Goal: Task Accomplishment & Management: Manage account settings

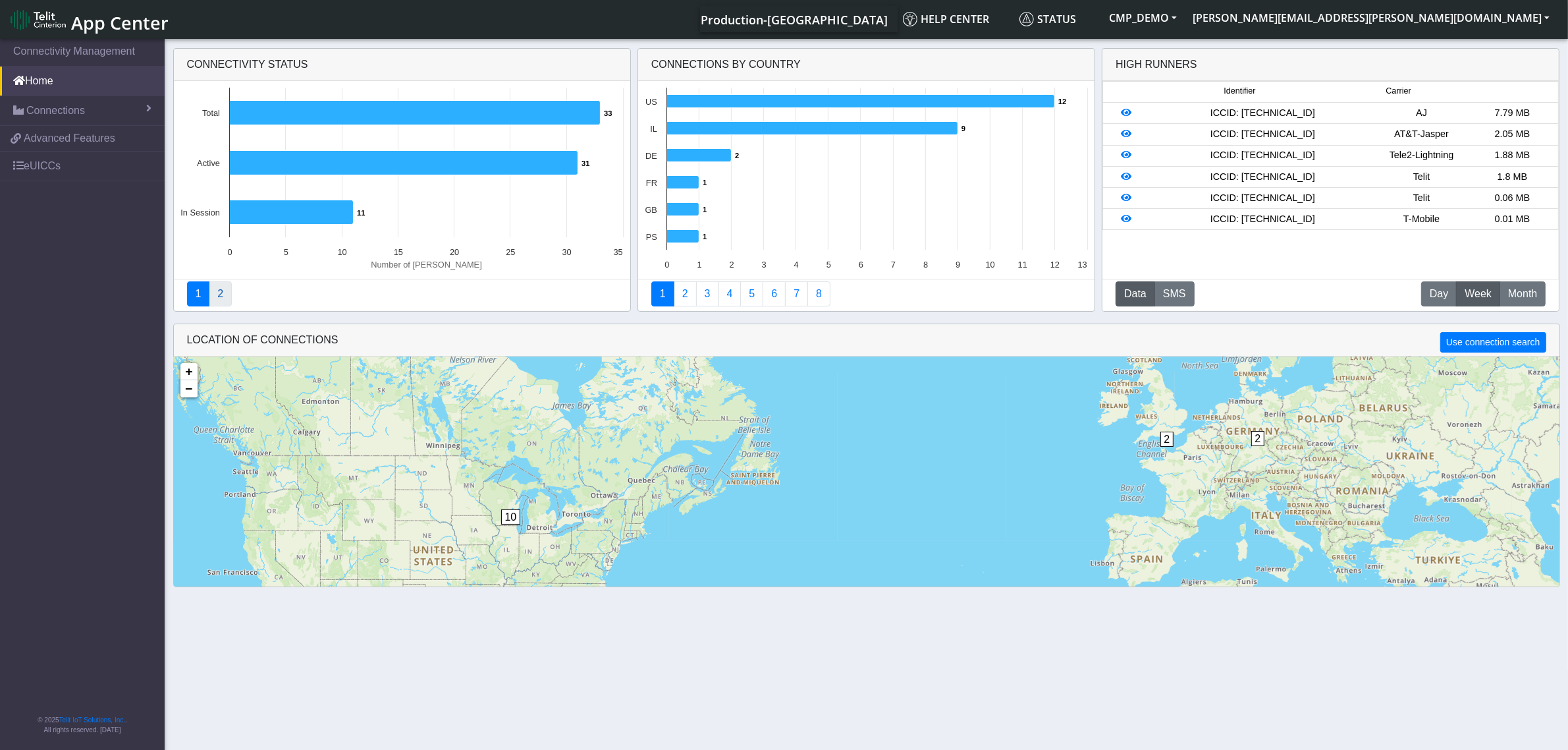
click at [215, 294] on link "2" at bounding box center [220, 293] width 23 height 25
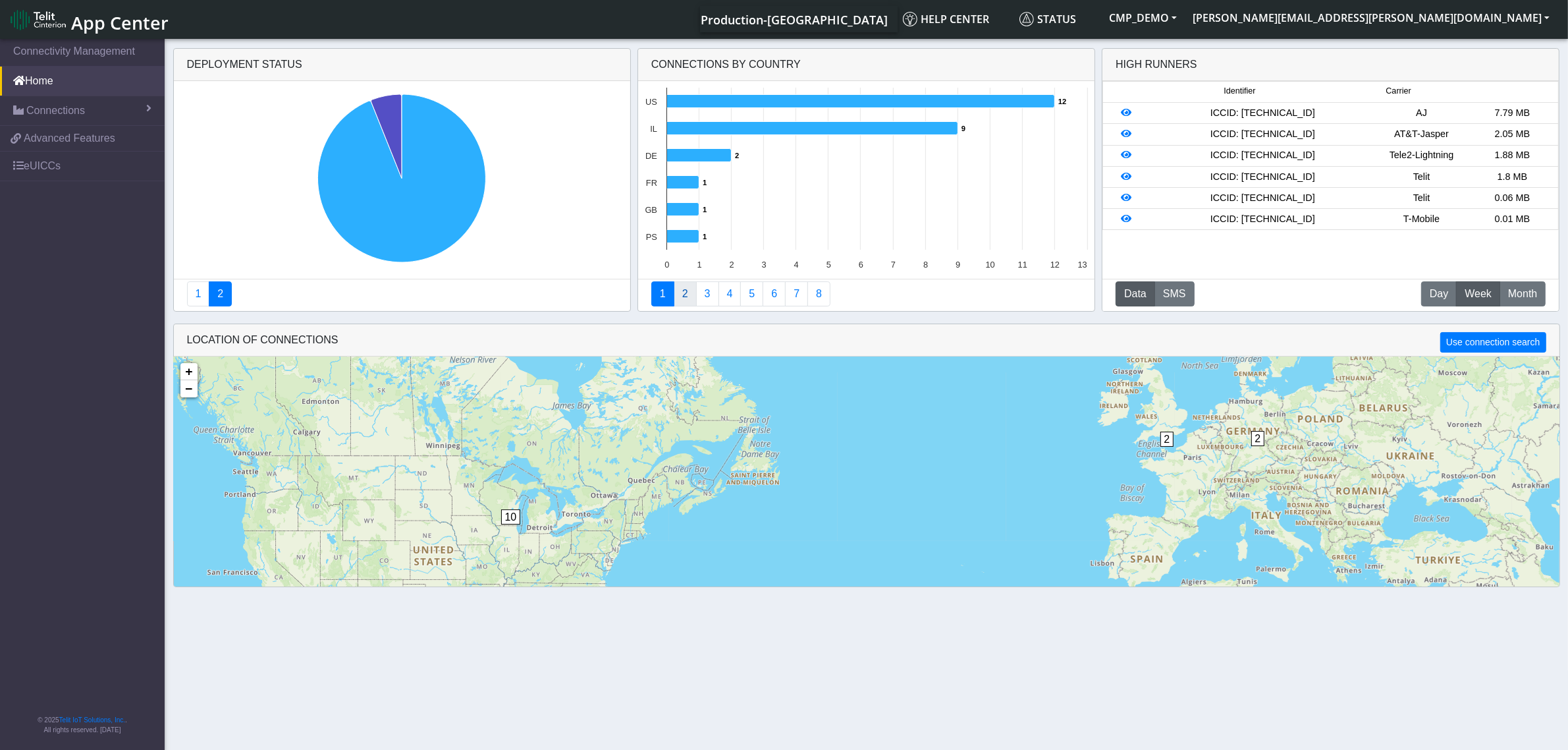
click at [682, 294] on link "2" at bounding box center [684, 293] width 23 height 25
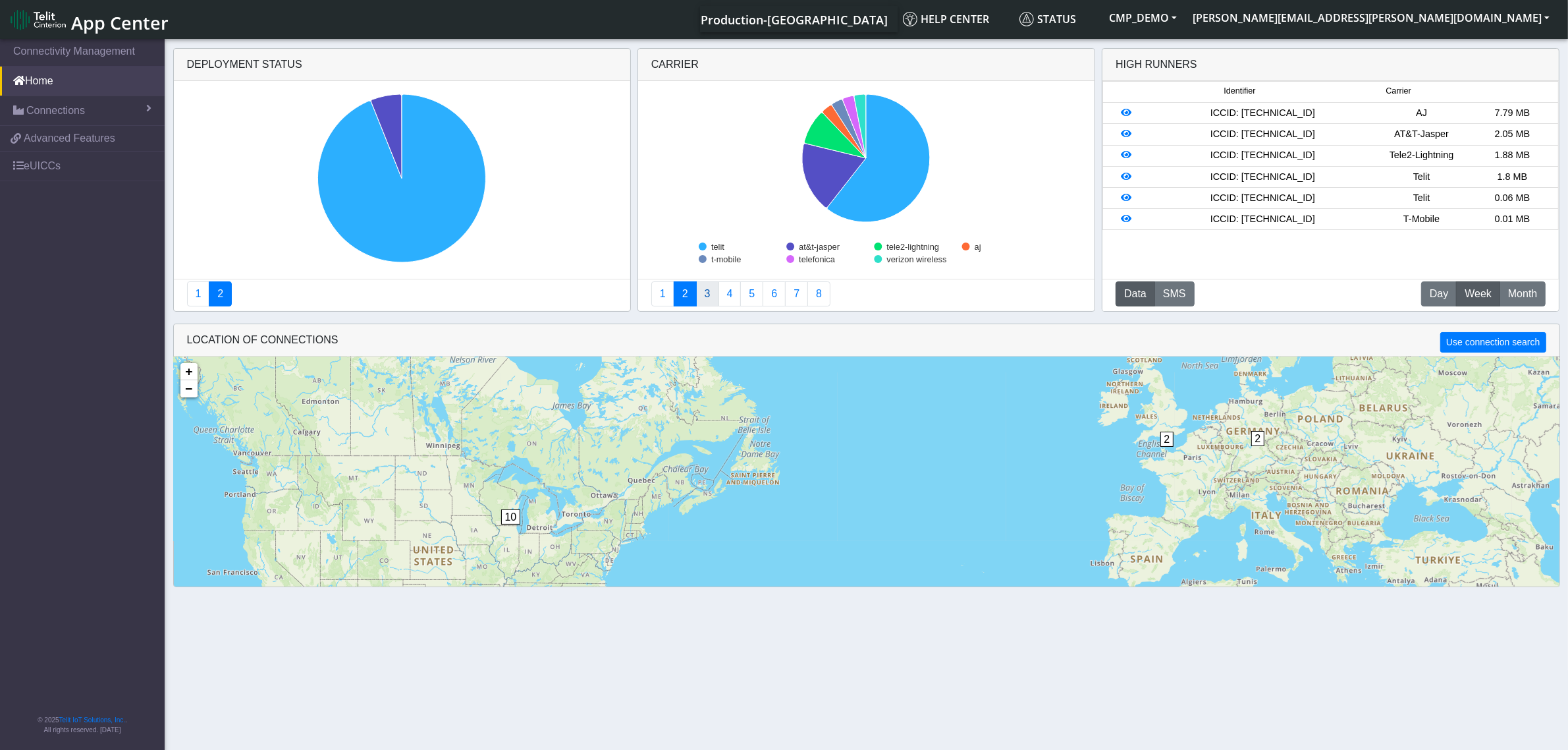
click at [709, 298] on link "3" at bounding box center [707, 293] width 23 height 25
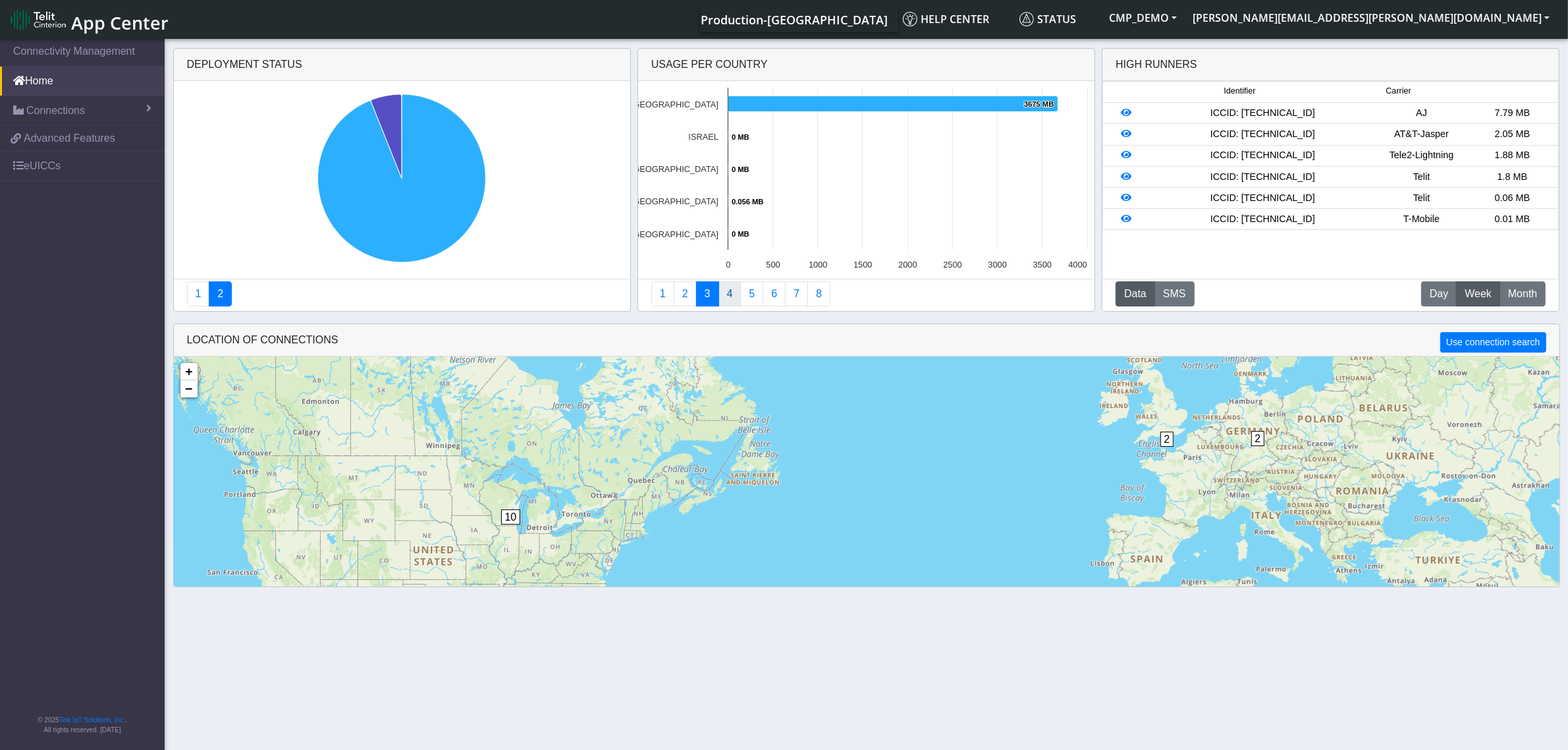
click at [728, 297] on link "4" at bounding box center [729, 293] width 23 height 25
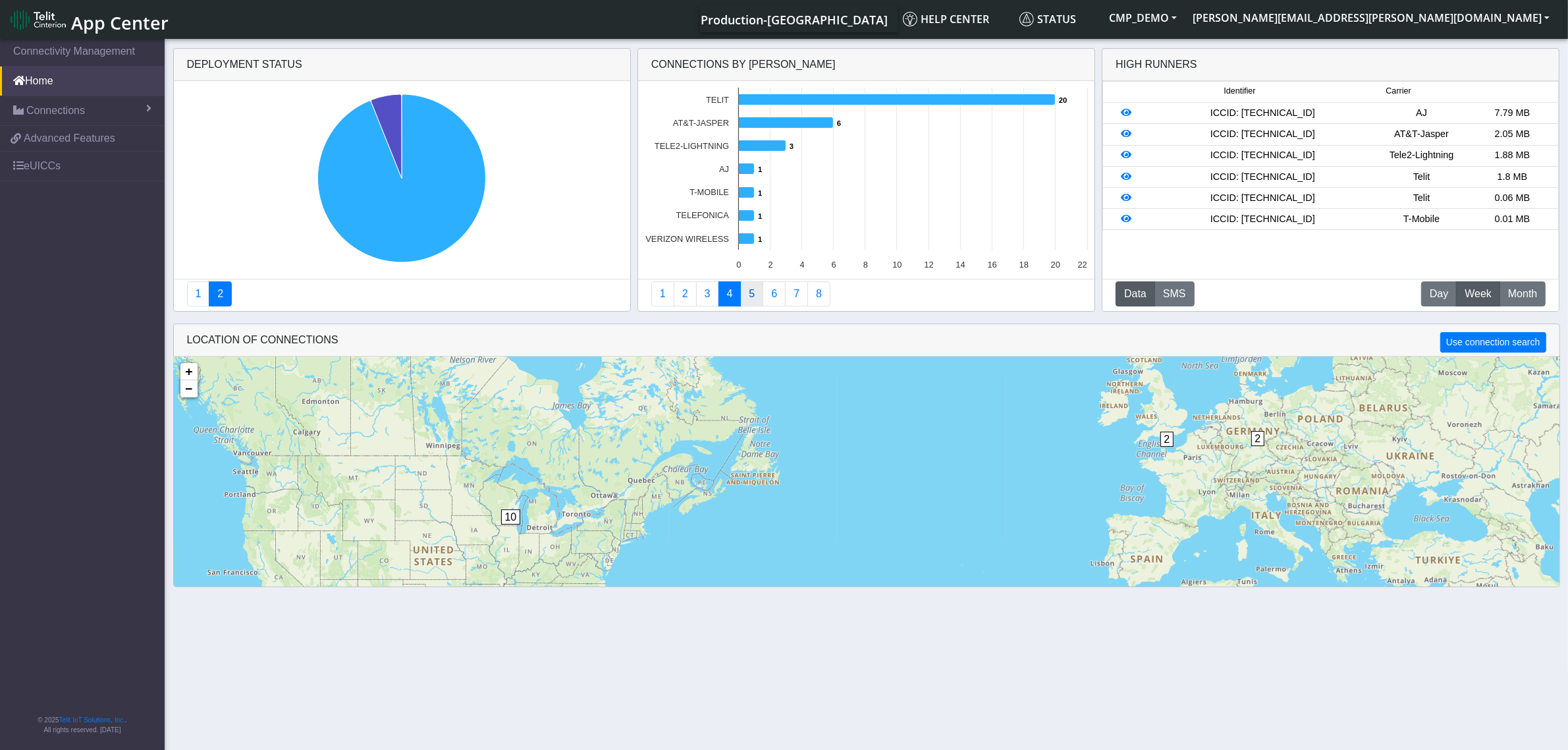
click at [748, 306] on link "5" at bounding box center [751, 293] width 23 height 25
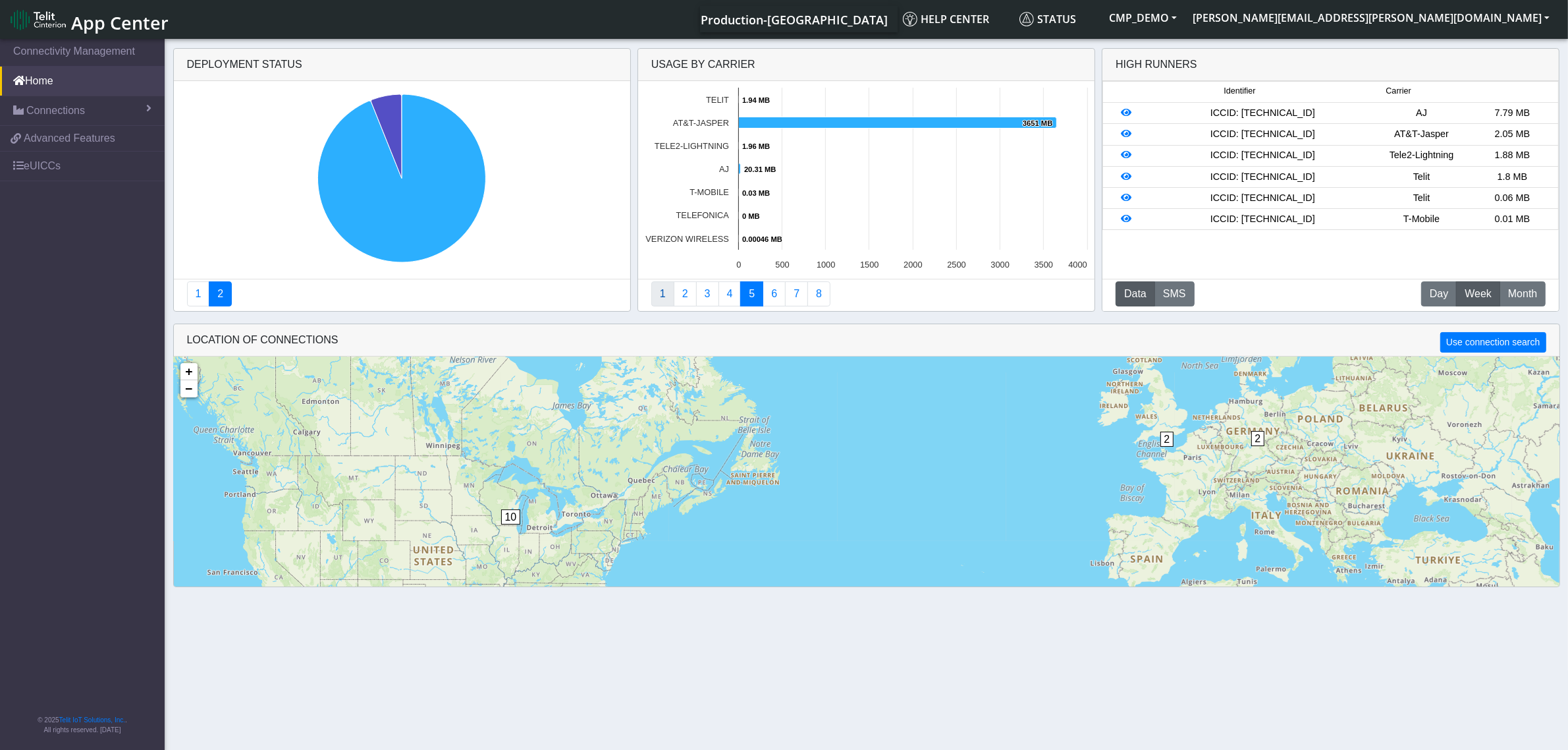
click at [661, 292] on link "1" at bounding box center [662, 293] width 23 height 25
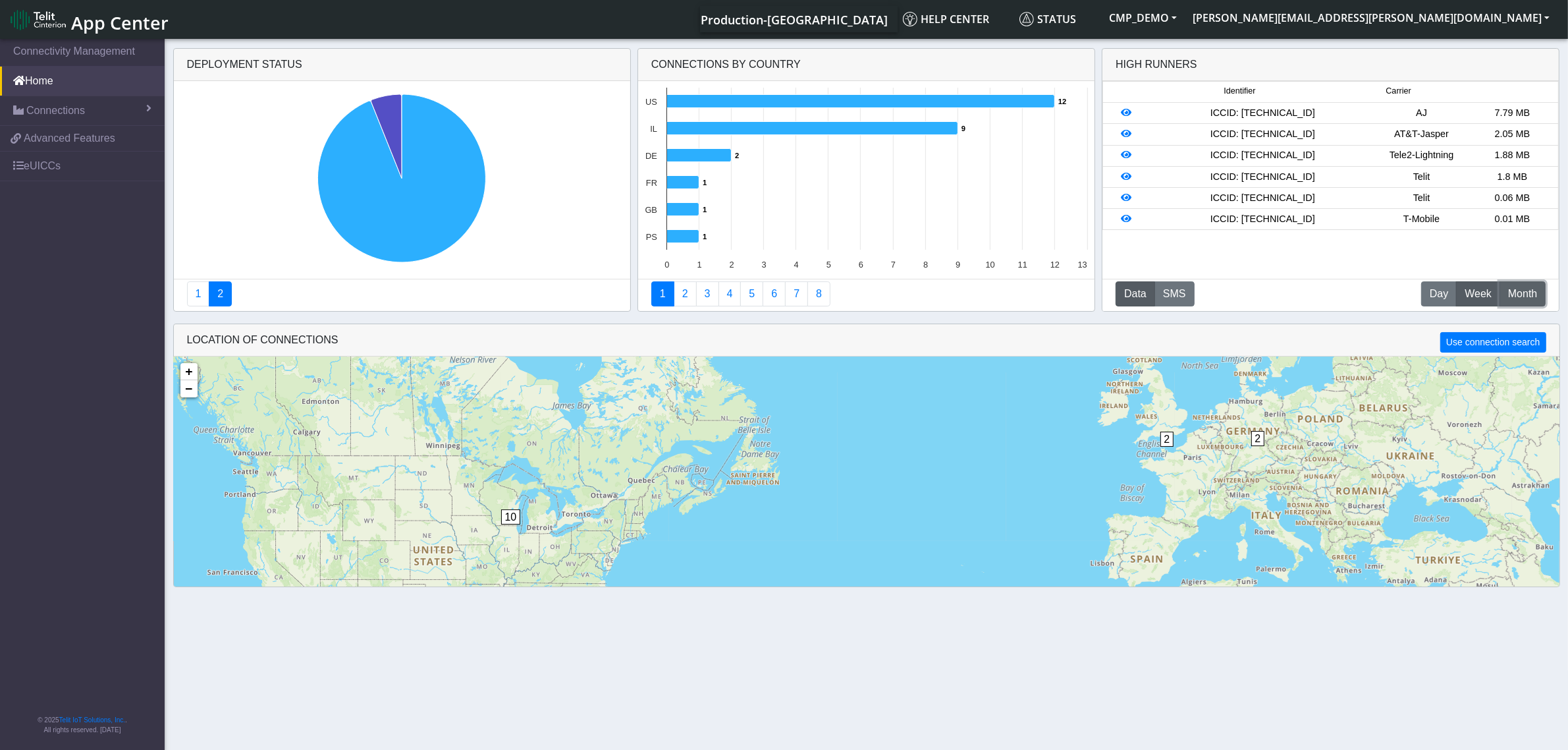
click at [1517, 289] on span "Month" at bounding box center [1522, 293] width 29 height 16
click at [1126, 150] on link at bounding box center [1126, 154] width 10 height 10
click at [1123, 150] on link at bounding box center [1126, 154] width 10 height 10
click at [1124, 174] on icon at bounding box center [1126, 176] width 10 height 9
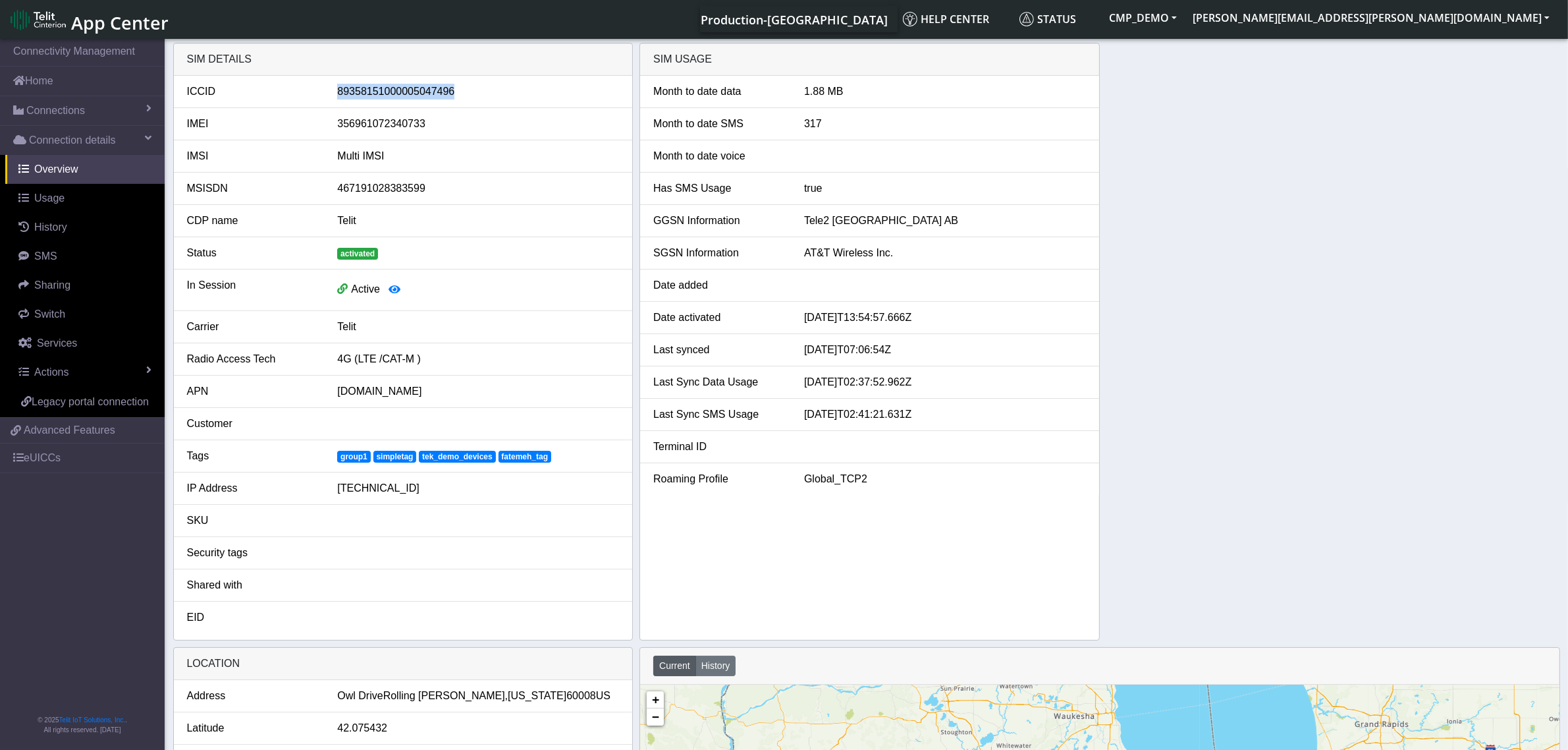
drag, startPoint x: 329, startPoint y: 93, endPoint x: 473, endPoint y: 91, distance: 144.0
click at [473, 91] on div "89358151000005047496" at bounding box center [478, 91] width 301 height 16
drag, startPoint x: 330, startPoint y: 122, endPoint x: 452, endPoint y: 127, distance: 122.1
click at [452, 127] on div "356961072340733" at bounding box center [478, 123] width 301 height 16
click at [392, 155] on div "Multi IMSI" at bounding box center [478, 155] width 301 height 16
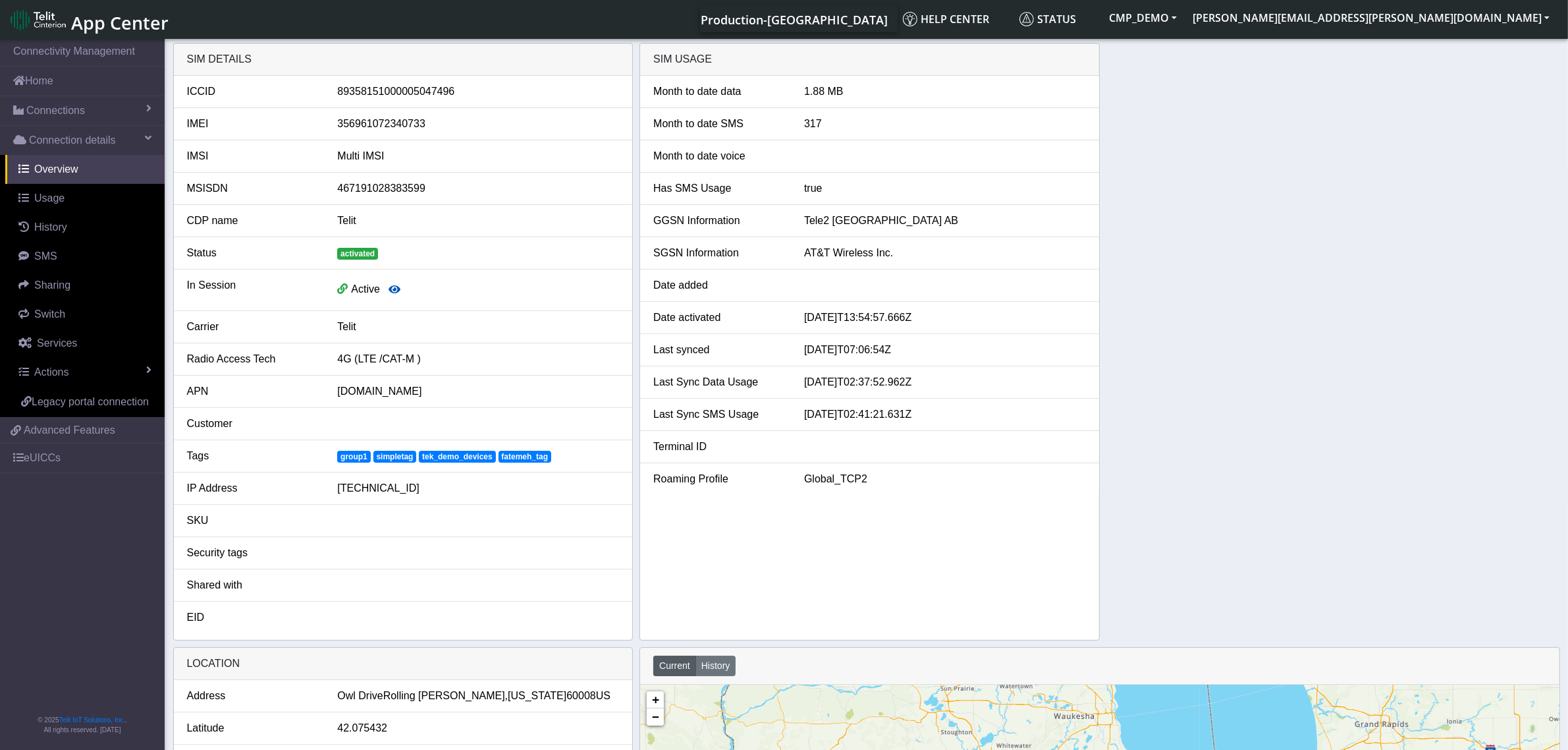
click at [395, 290] on icon "button" at bounding box center [394, 289] width 12 height 10
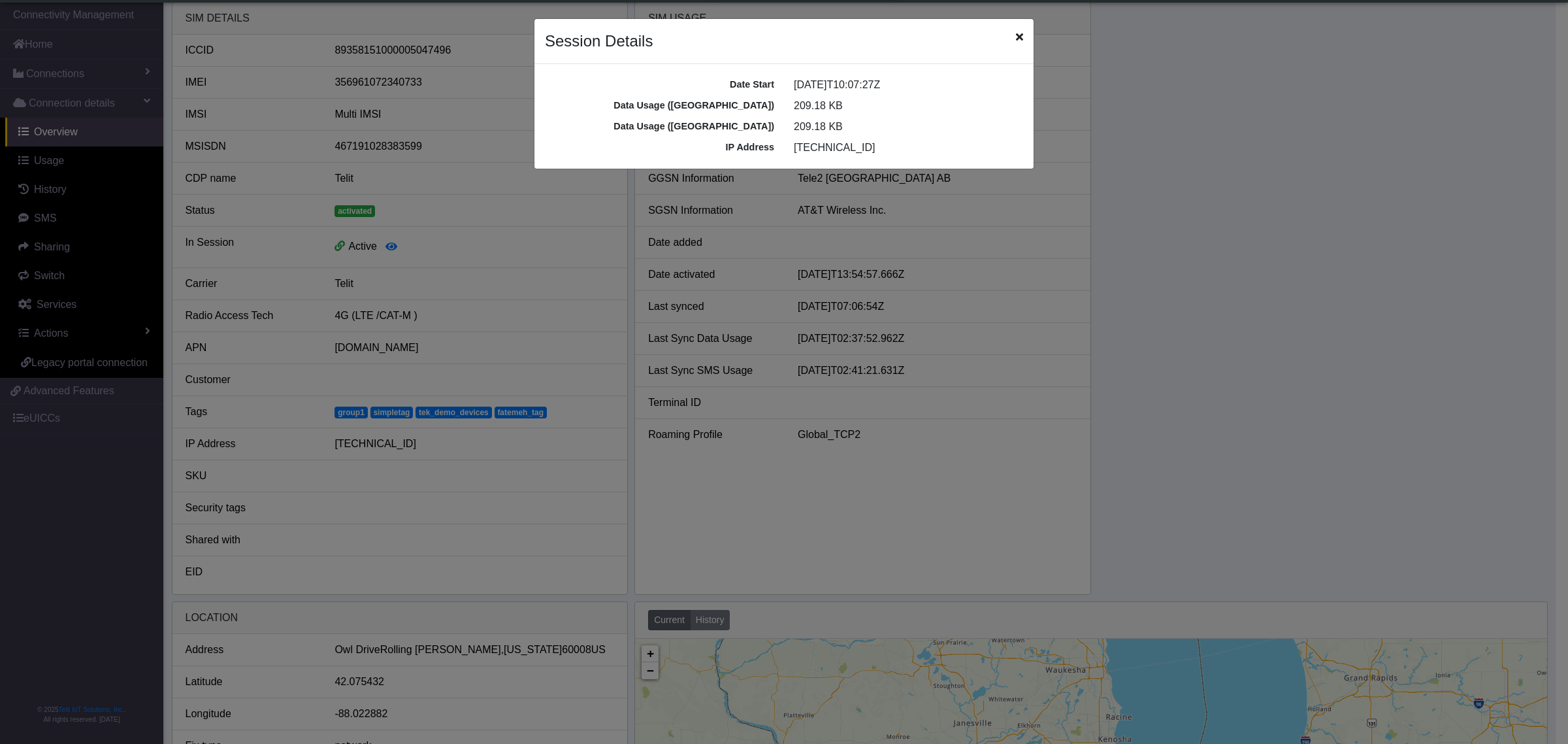
click at [1016, 35] on icon "Close" at bounding box center [1020, 36] width 7 height 10
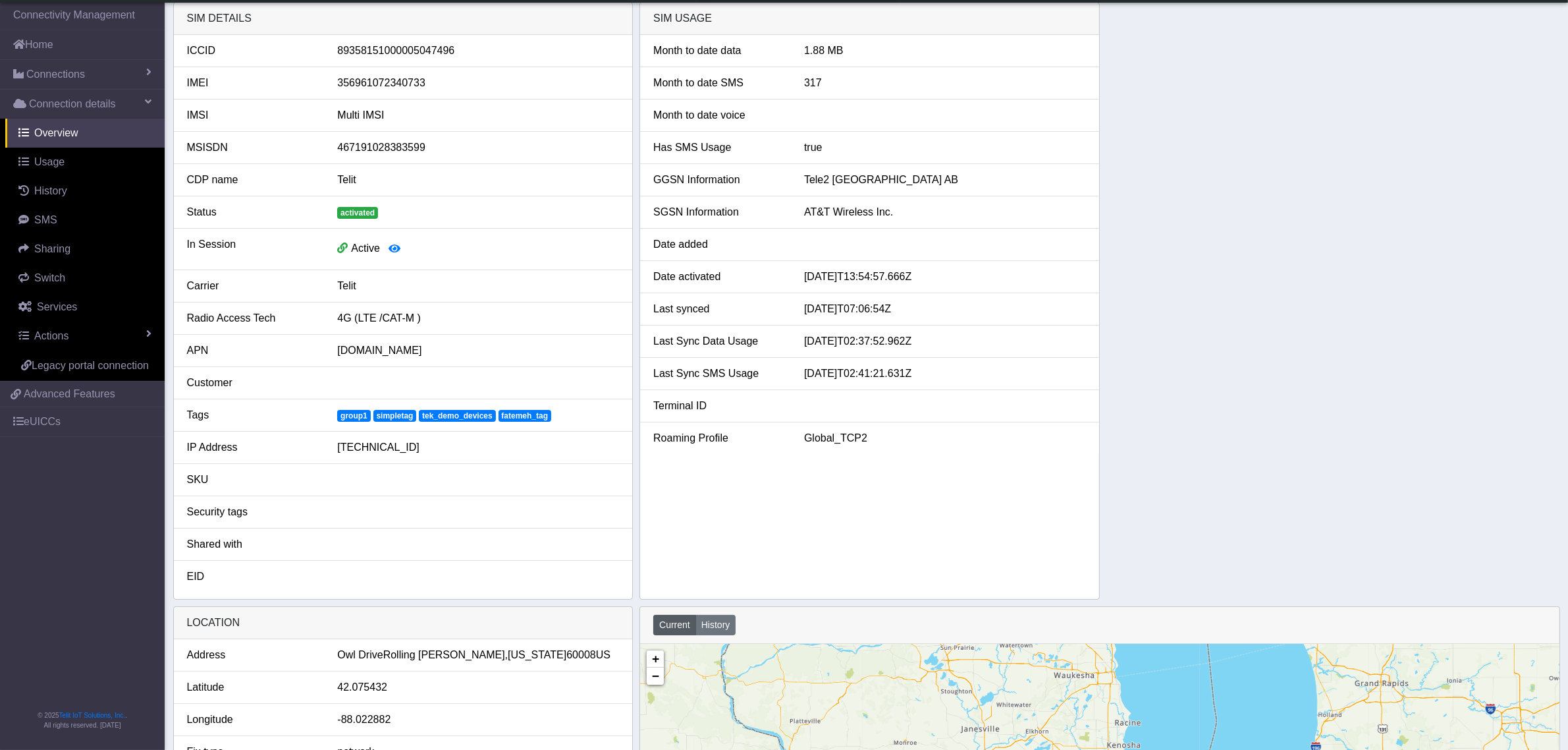
scroll to position [0, 0]
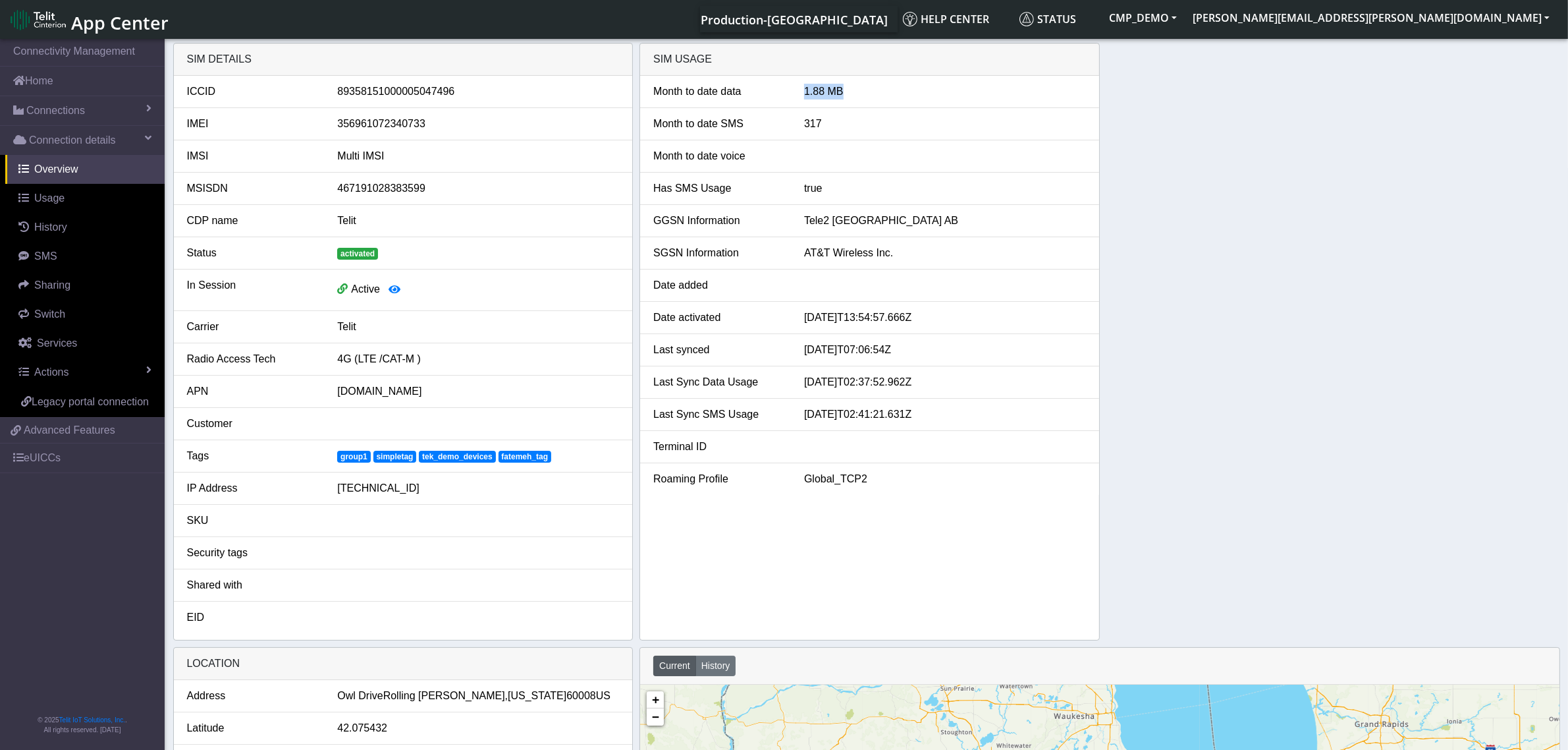
drag, startPoint x: 797, startPoint y: 89, endPoint x: 871, endPoint y: 89, distance: 74.0
click at [871, 89] on div "1.88 MB" at bounding box center [944, 91] width 301 height 16
click at [48, 198] on span "Usage" at bounding box center [49, 198] width 30 height 11
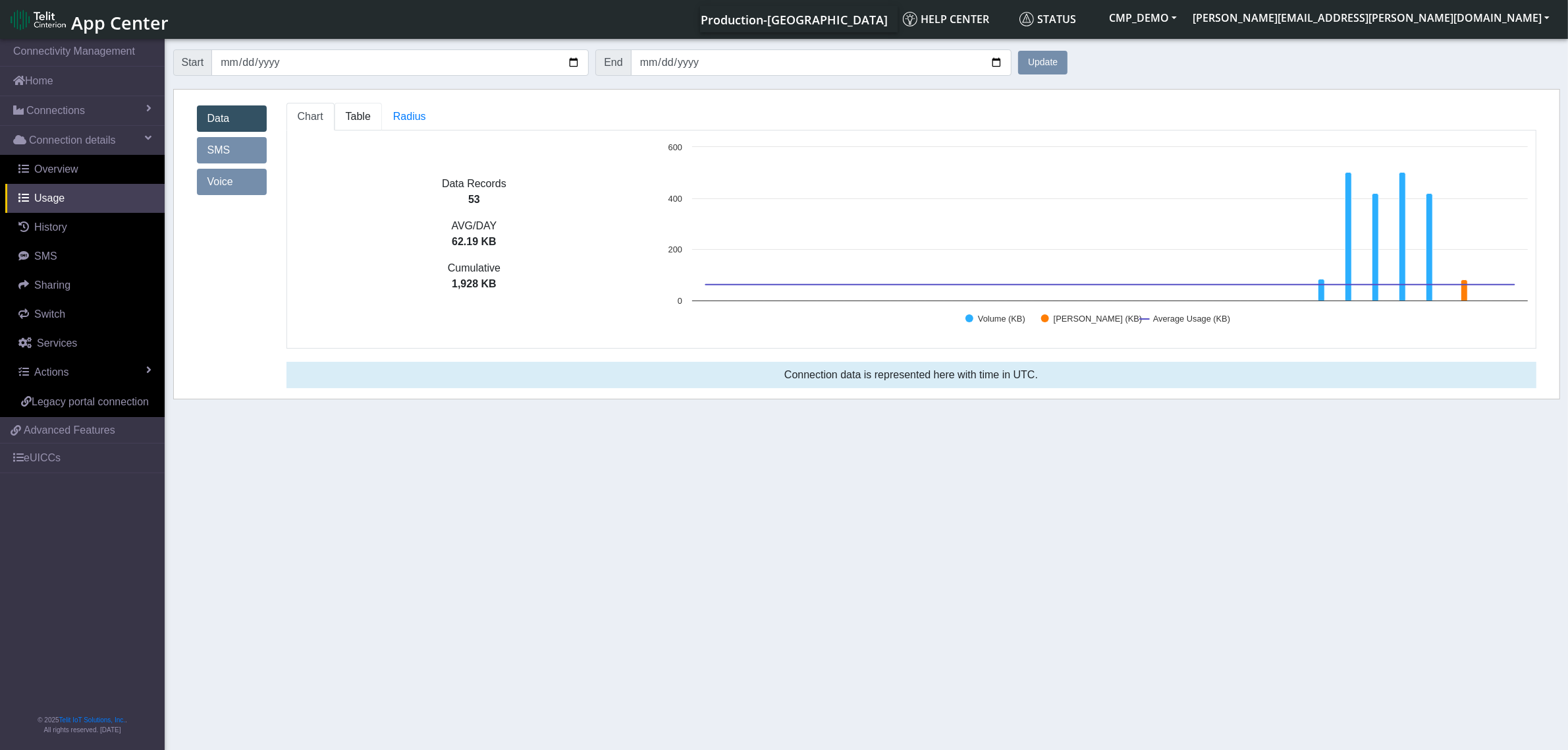
click at [363, 117] on span "Table" at bounding box center [357, 116] width 25 height 11
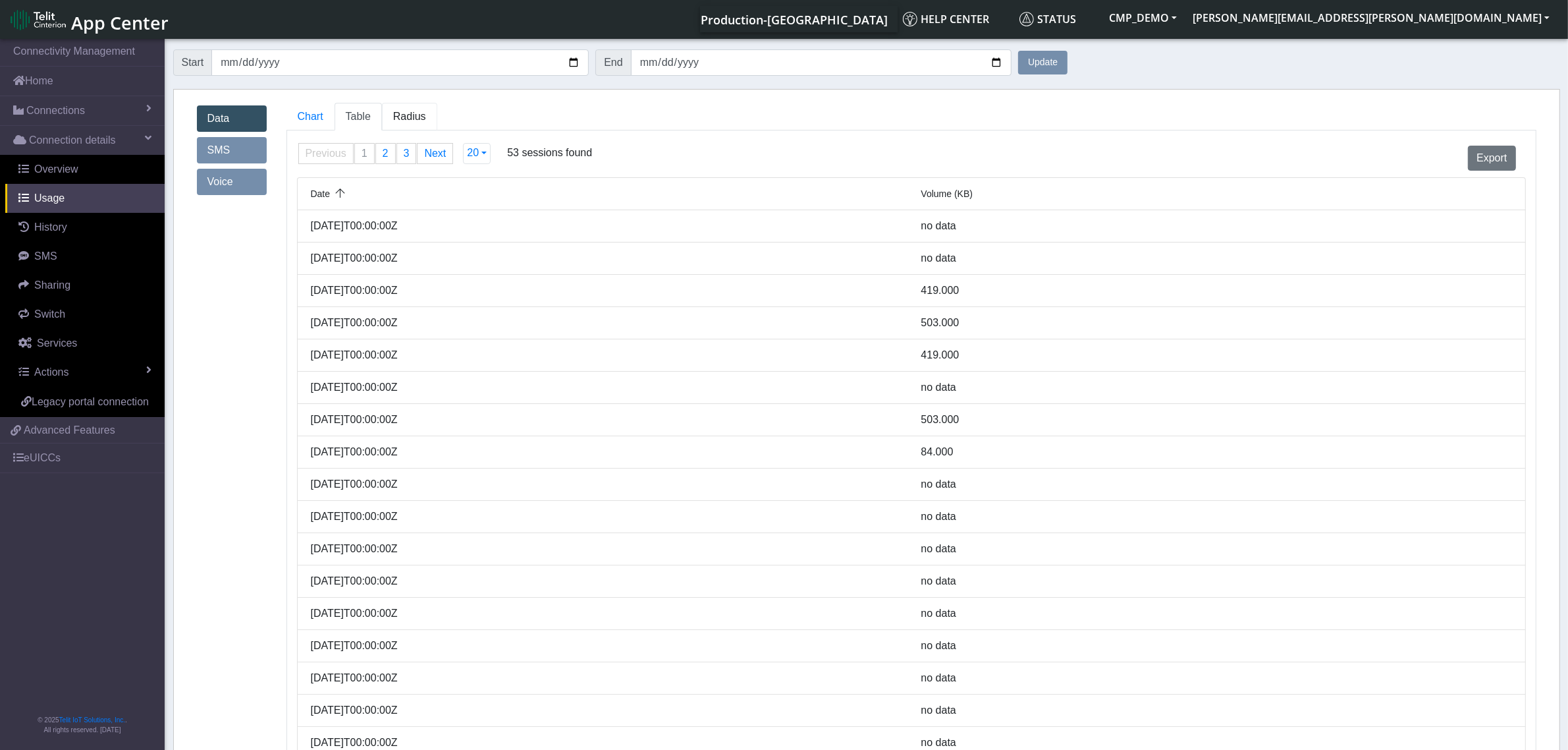
click at [406, 112] on span "Radius" at bounding box center [410, 116] width 33 height 11
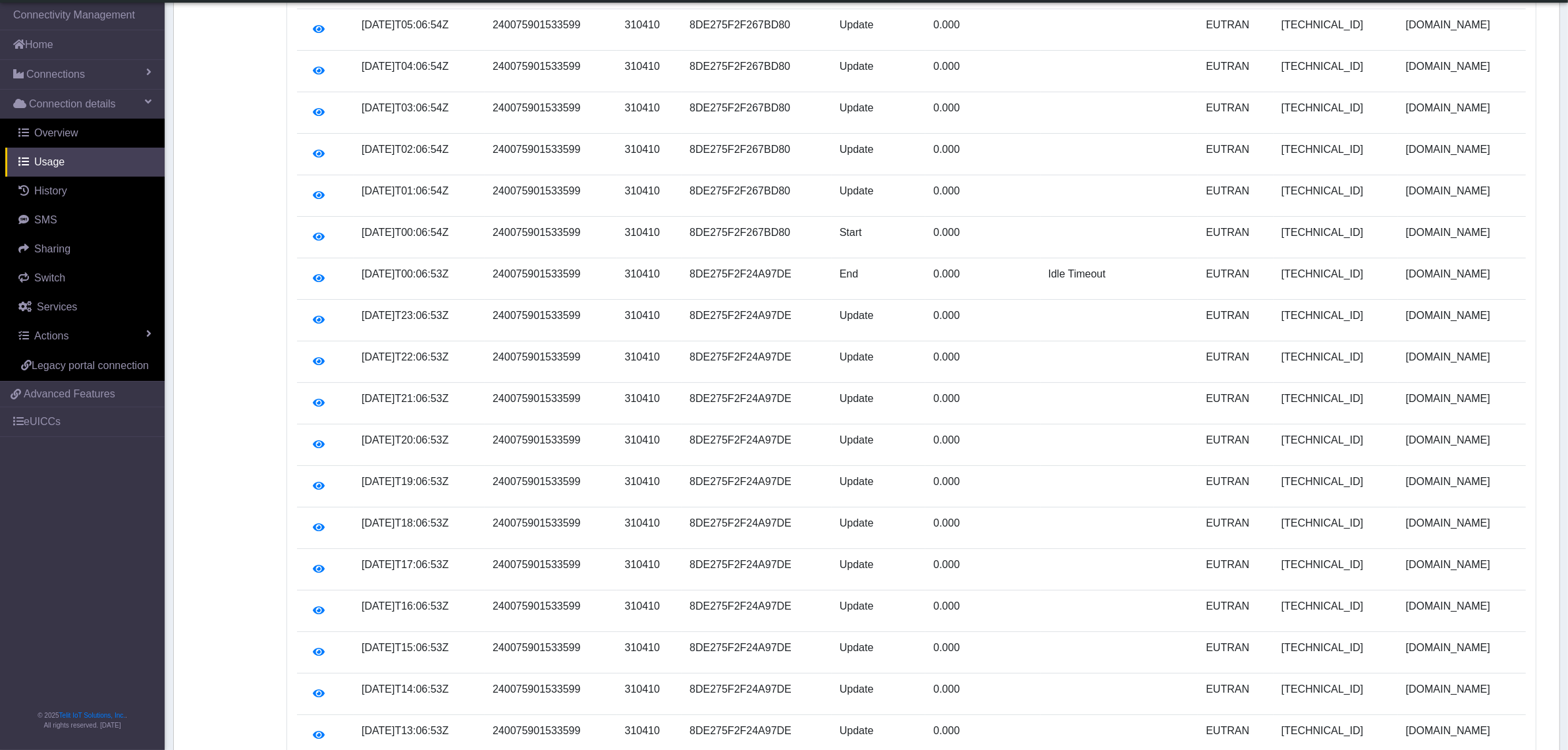
scroll to position [43, 0]
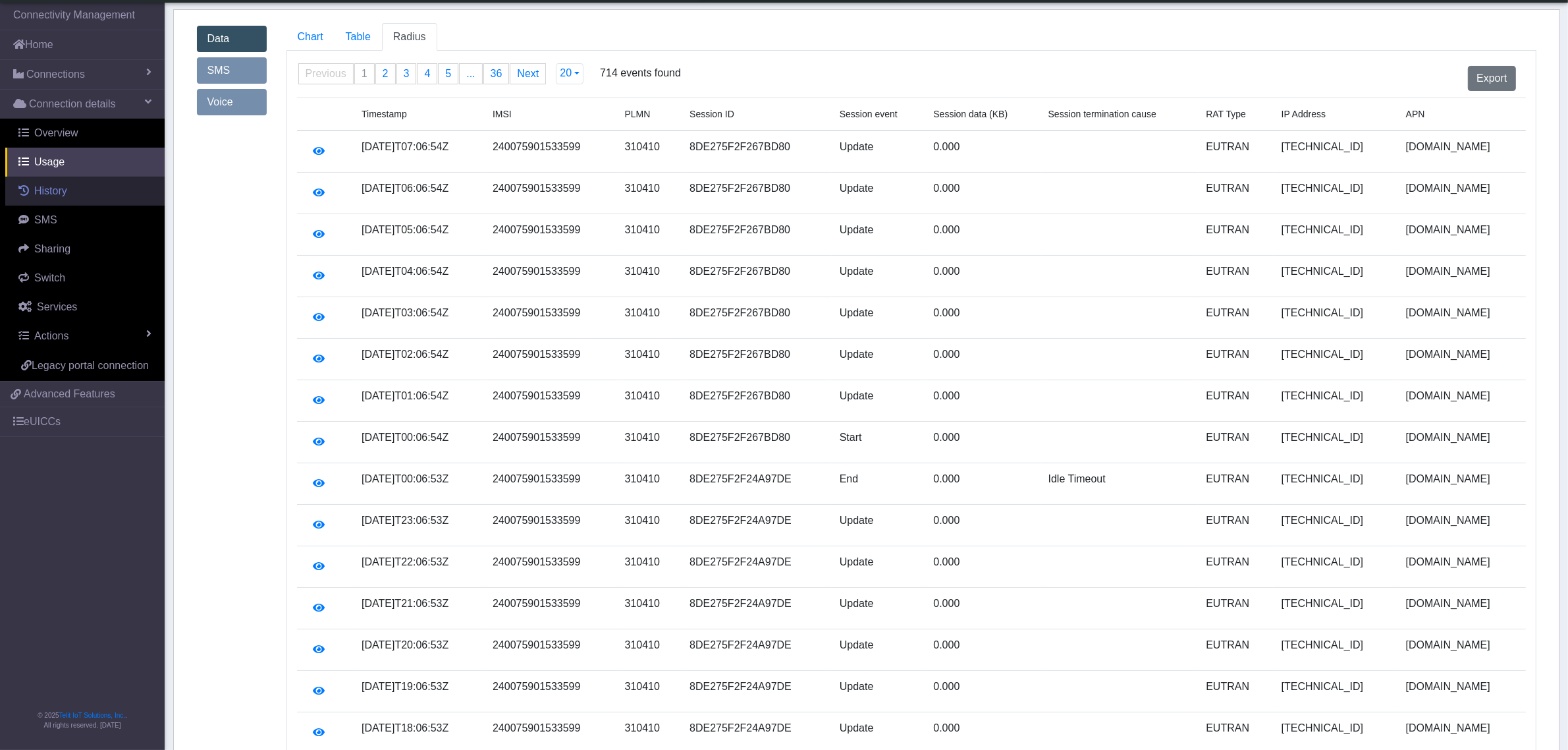
click at [79, 198] on link "History" at bounding box center [85, 191] width 159 height 29
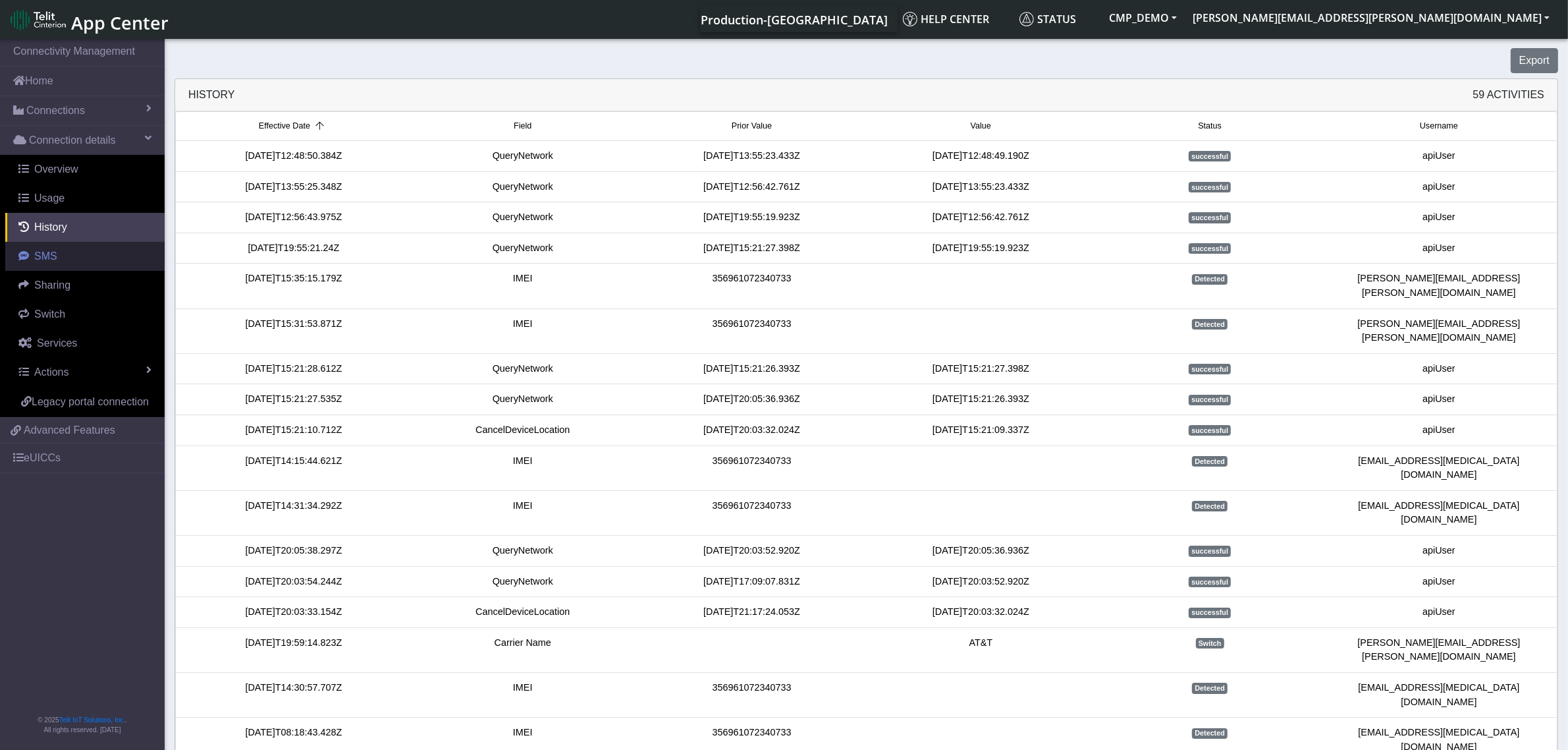
click at [61, 257] on link "SMS" at bounding box center [85, 256] width 159 height 29
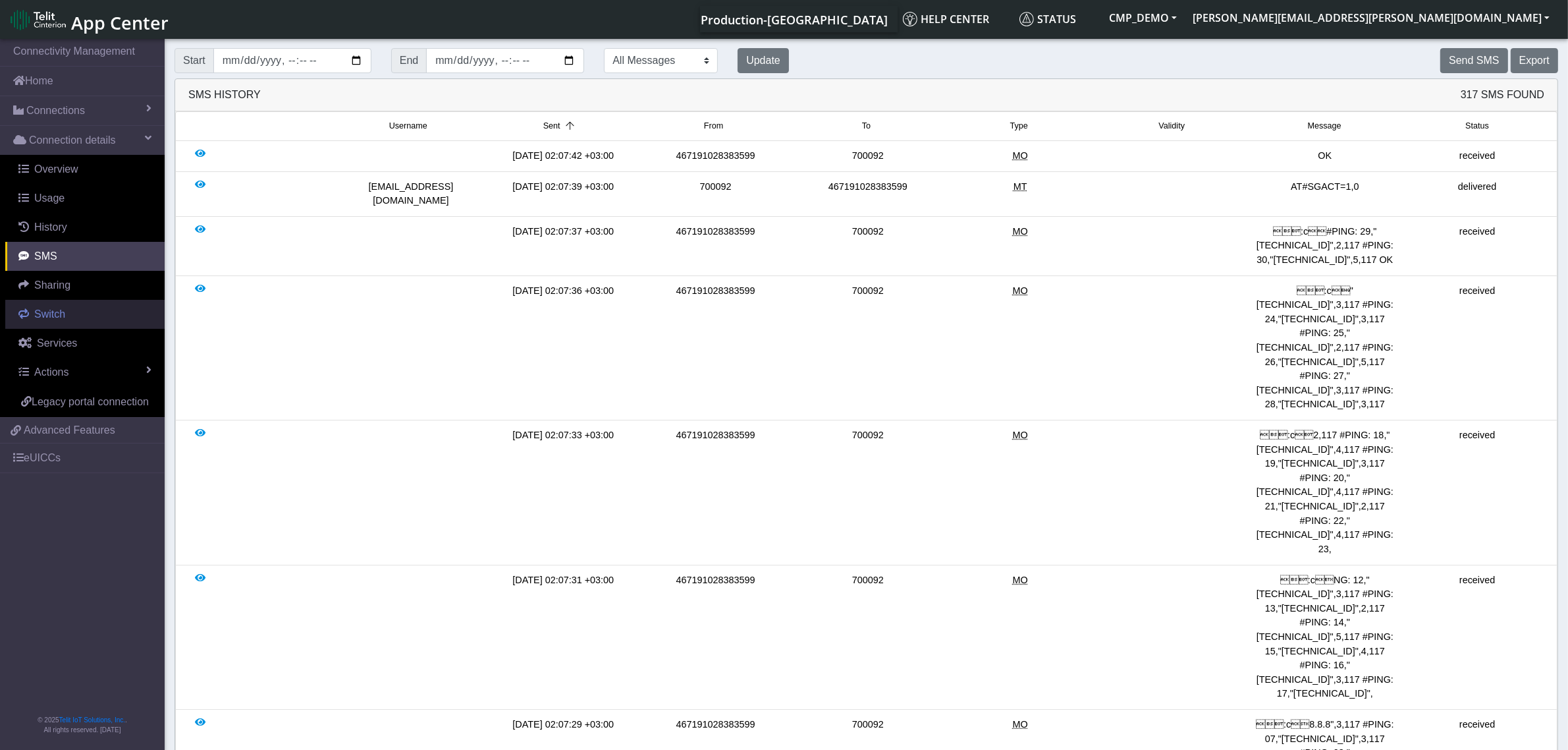
click at [51, 317] on span "Switch" at bounding box center [50, 313] width 31 height 11
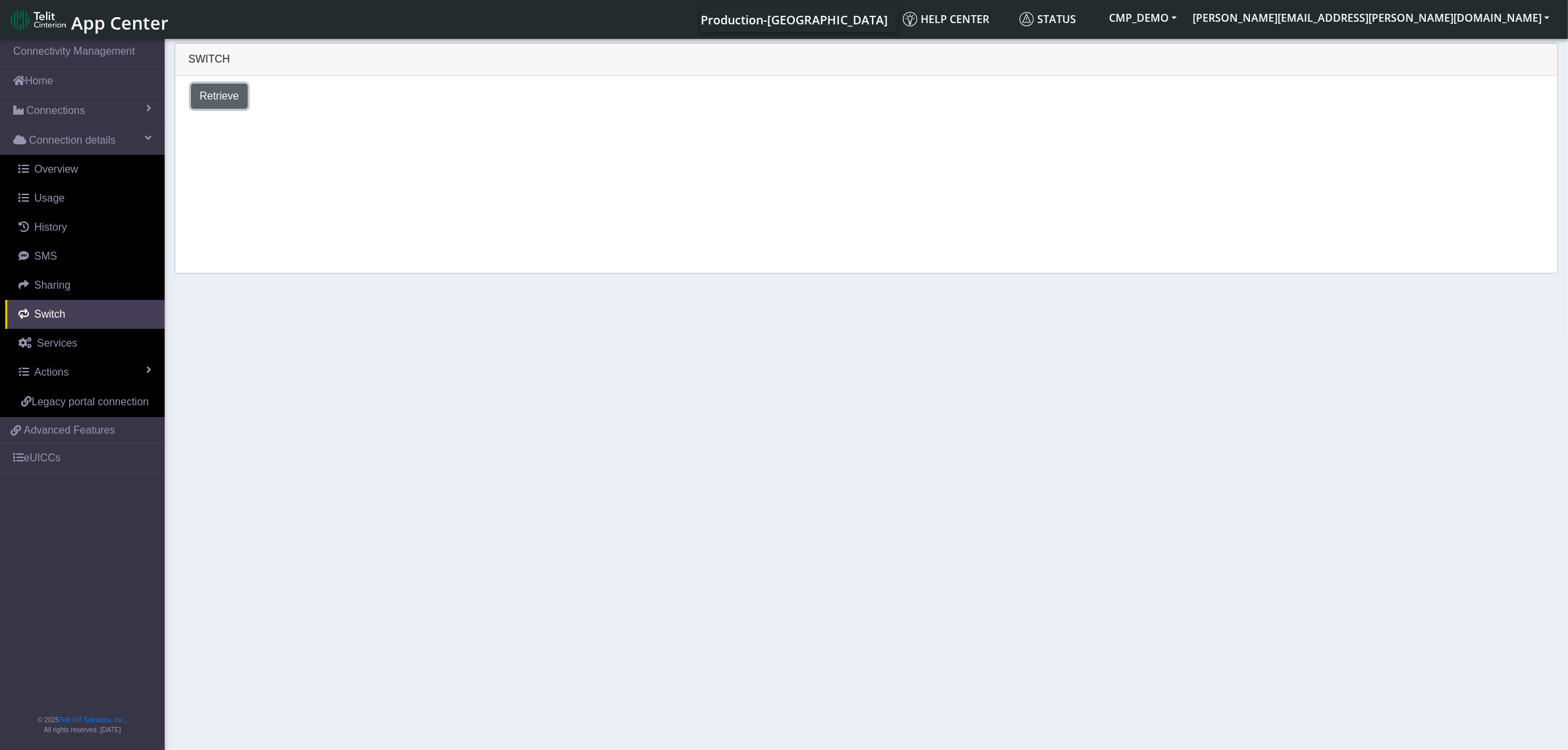
click at [214, 97] on span "Retrieve" at bounding box center [219, 96] width 39 height 11
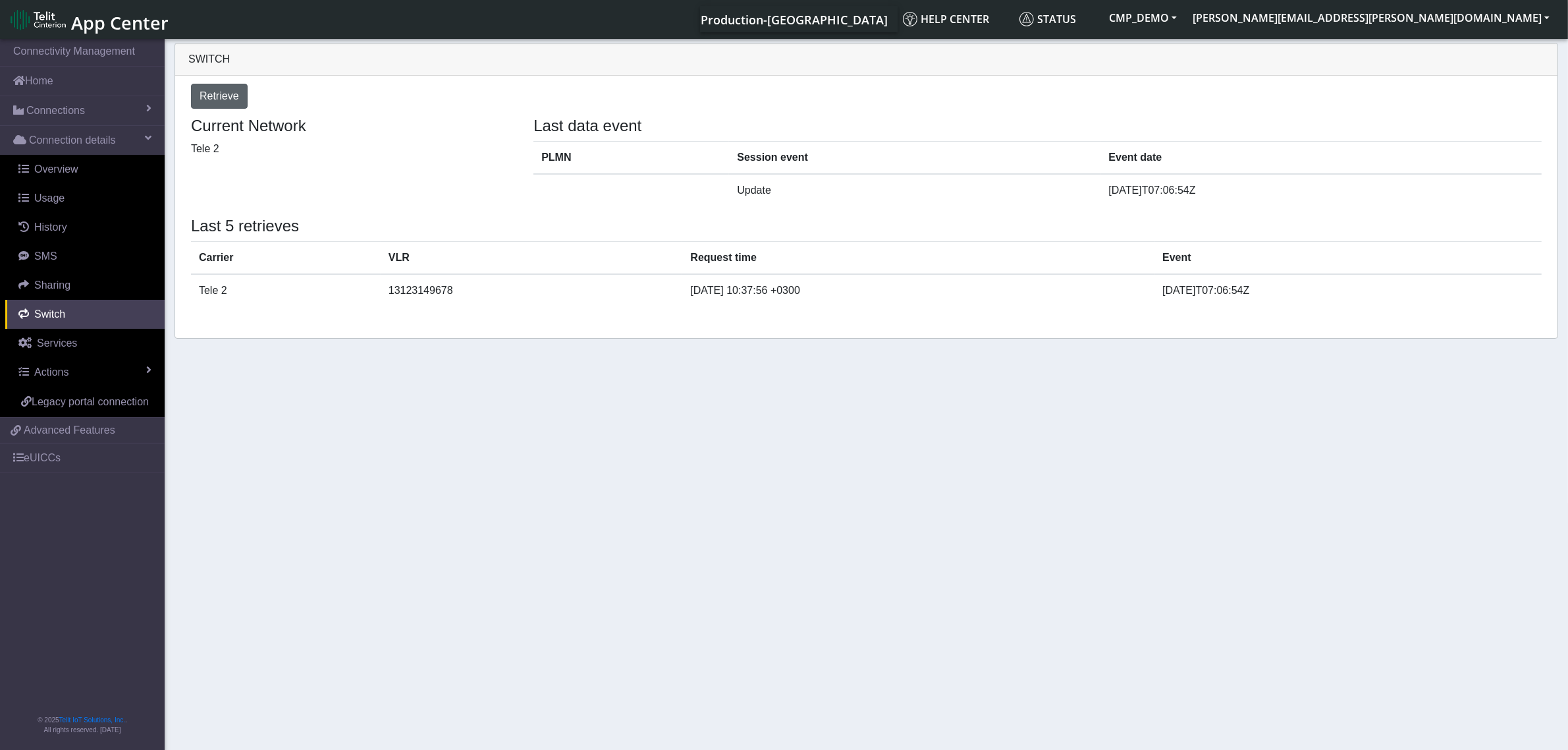
select select "United States"
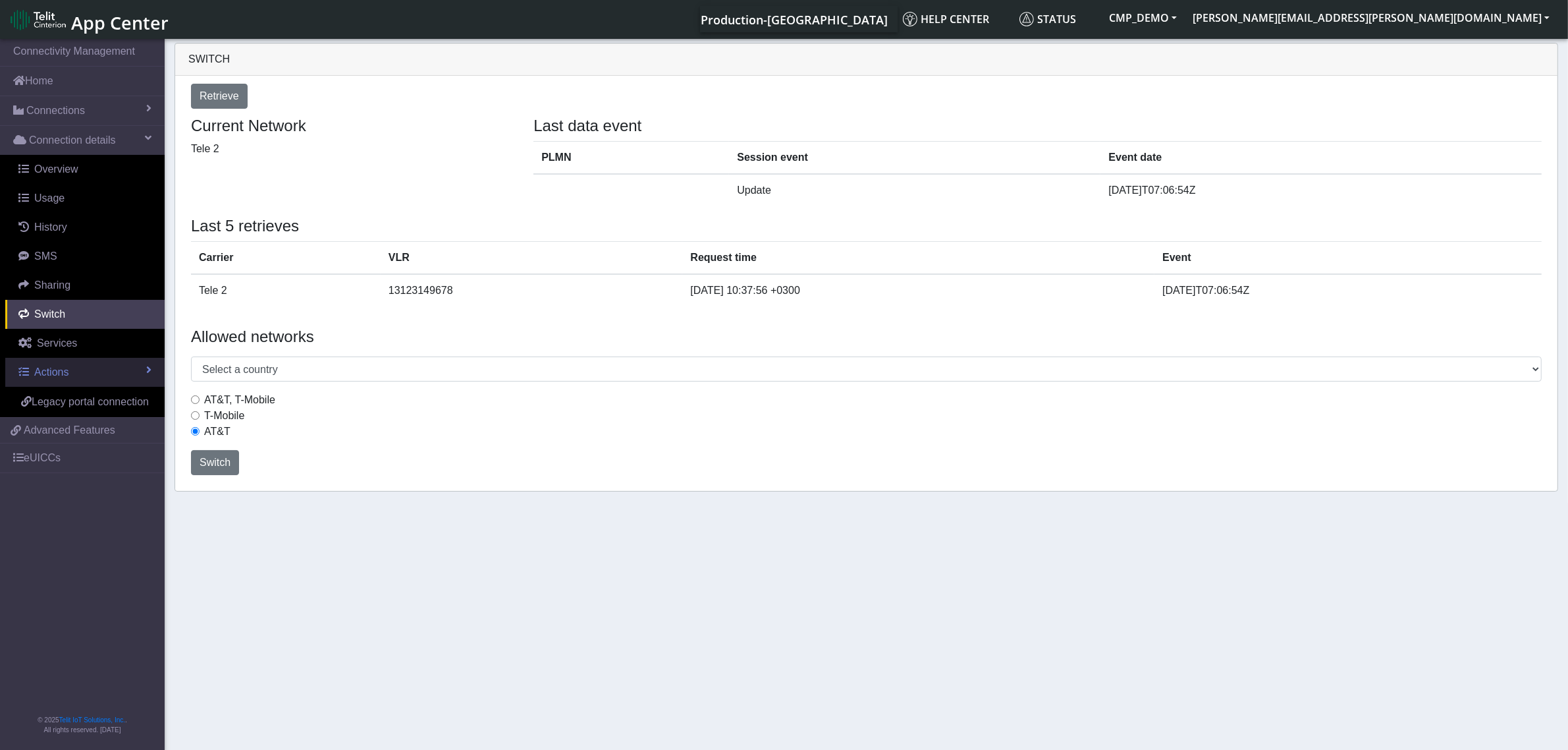
click at [62, 371] on span "Actions" at bounding box center [51, 372] width 34 height 11
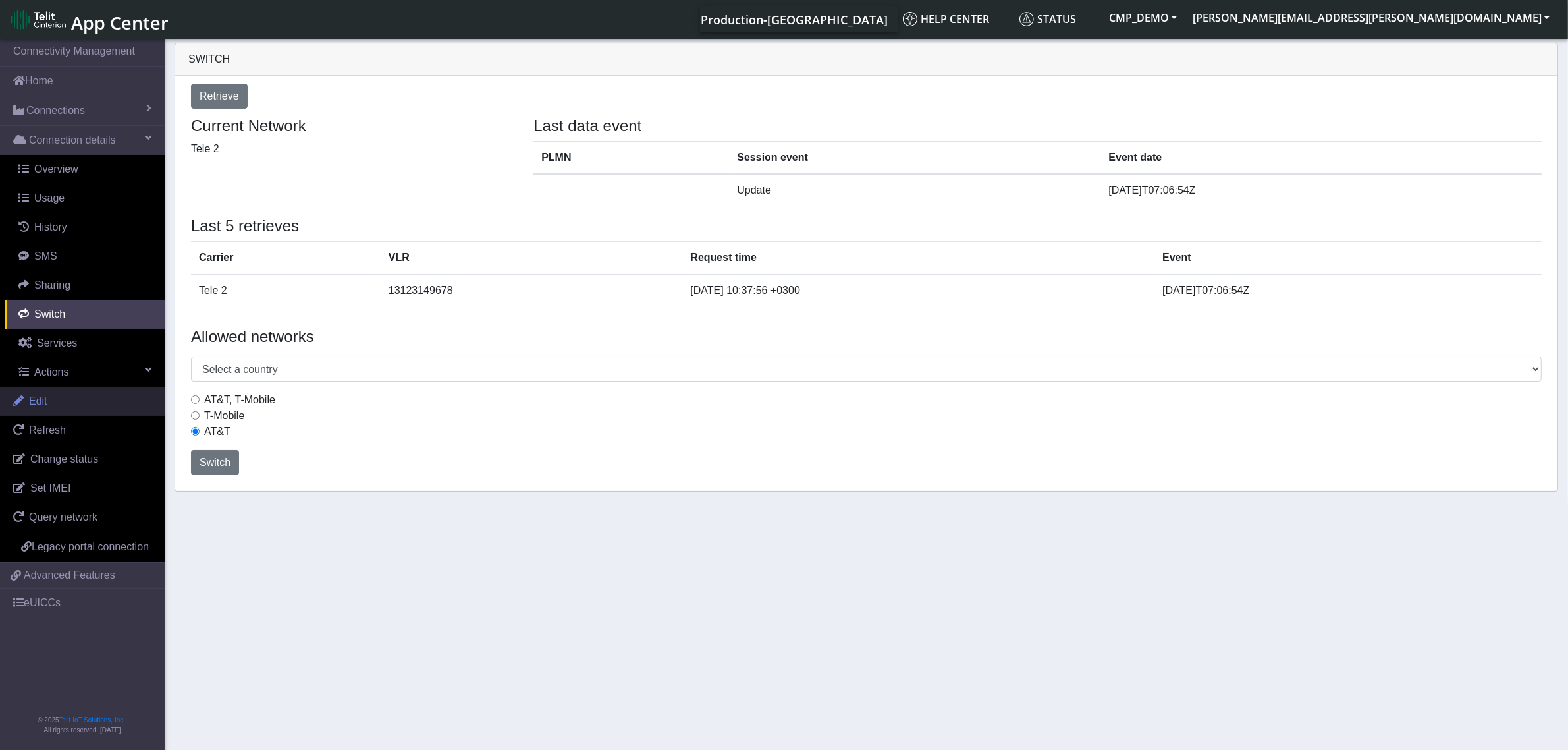
click at [44, 397] on span "Edit" at bounding box center [39, 401] width 18 height 11
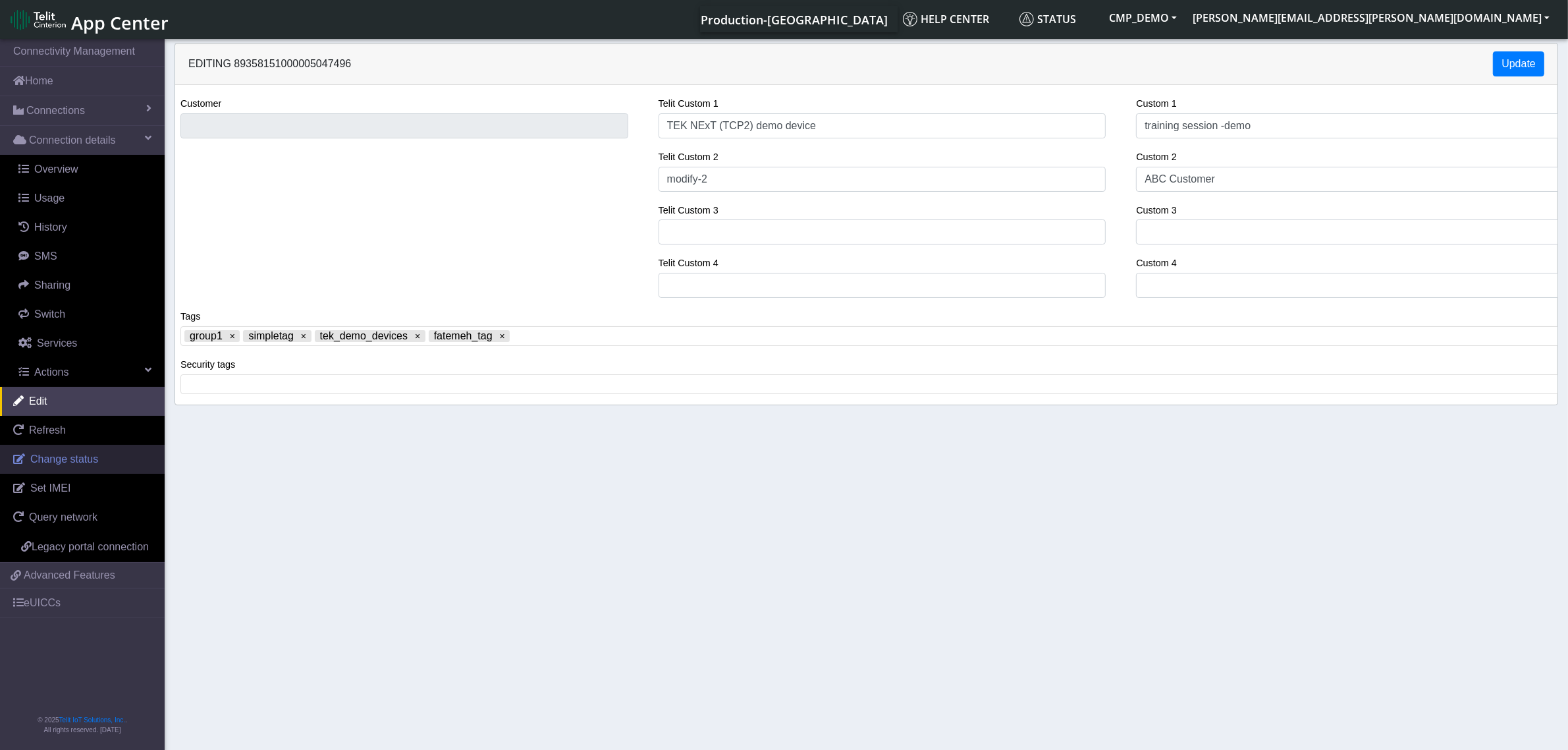
click at [54, 460] on span "Change status" at bounding box center [64, 459] width 68 height 11
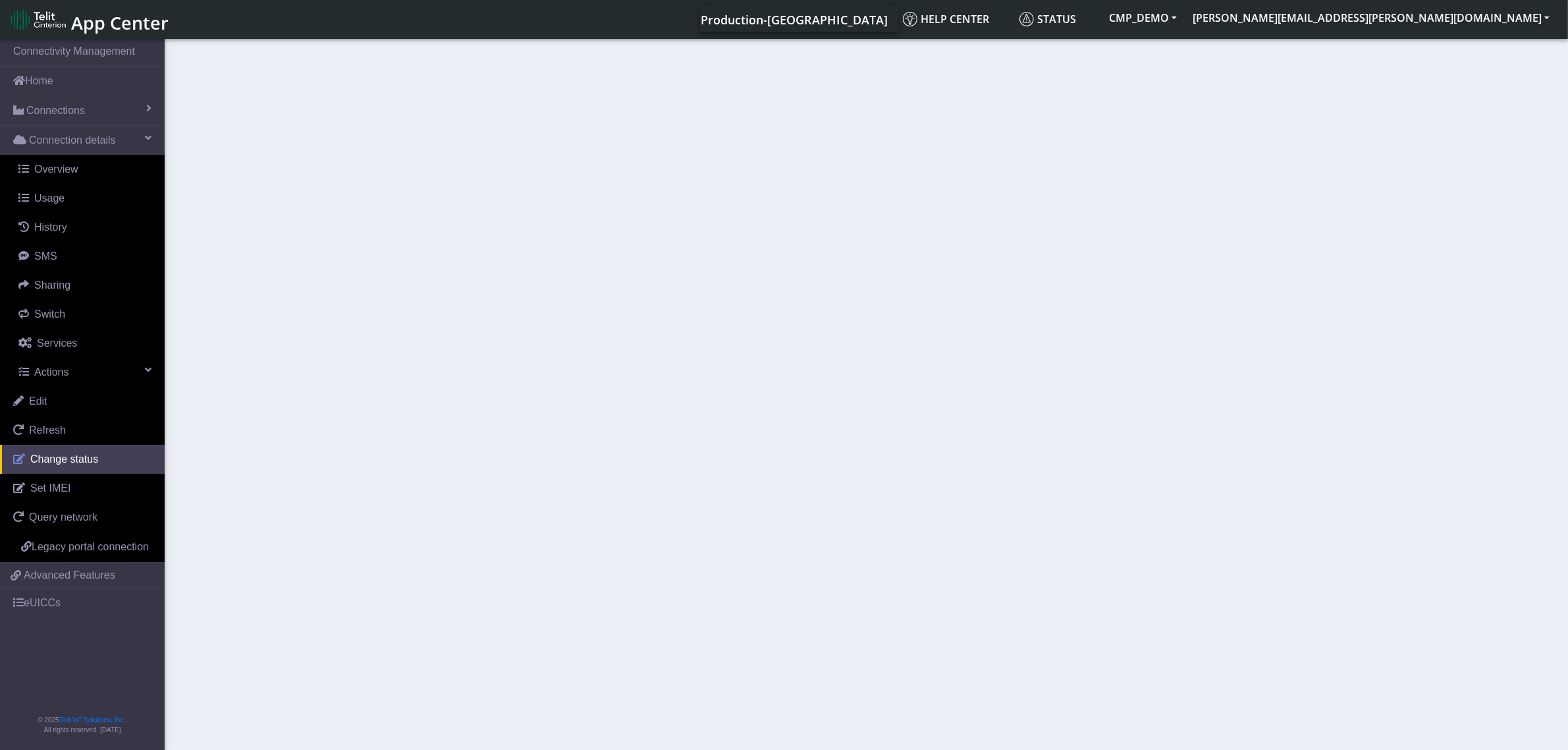
select select "activated"
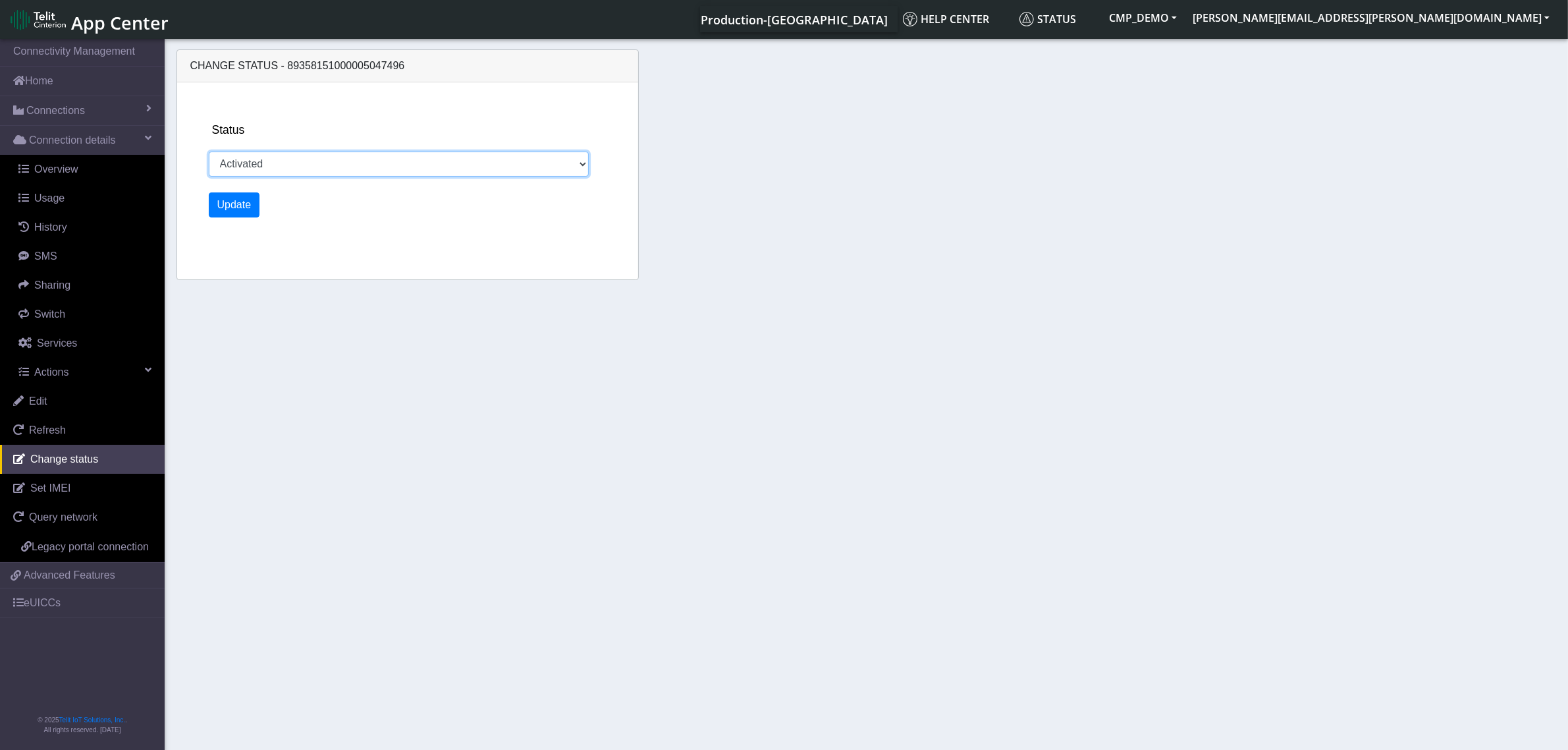
click at [280, 165] on select "Activated Deactivated" at bounding box center [399, 164] width 380 height 25
click at [268, 166] on select "Activated Deactivated" at bounding box center [399, 164] width 380 height 25
click at [62, 106] on span "Connections" at bounding box center [56, 110] width 59 height 16
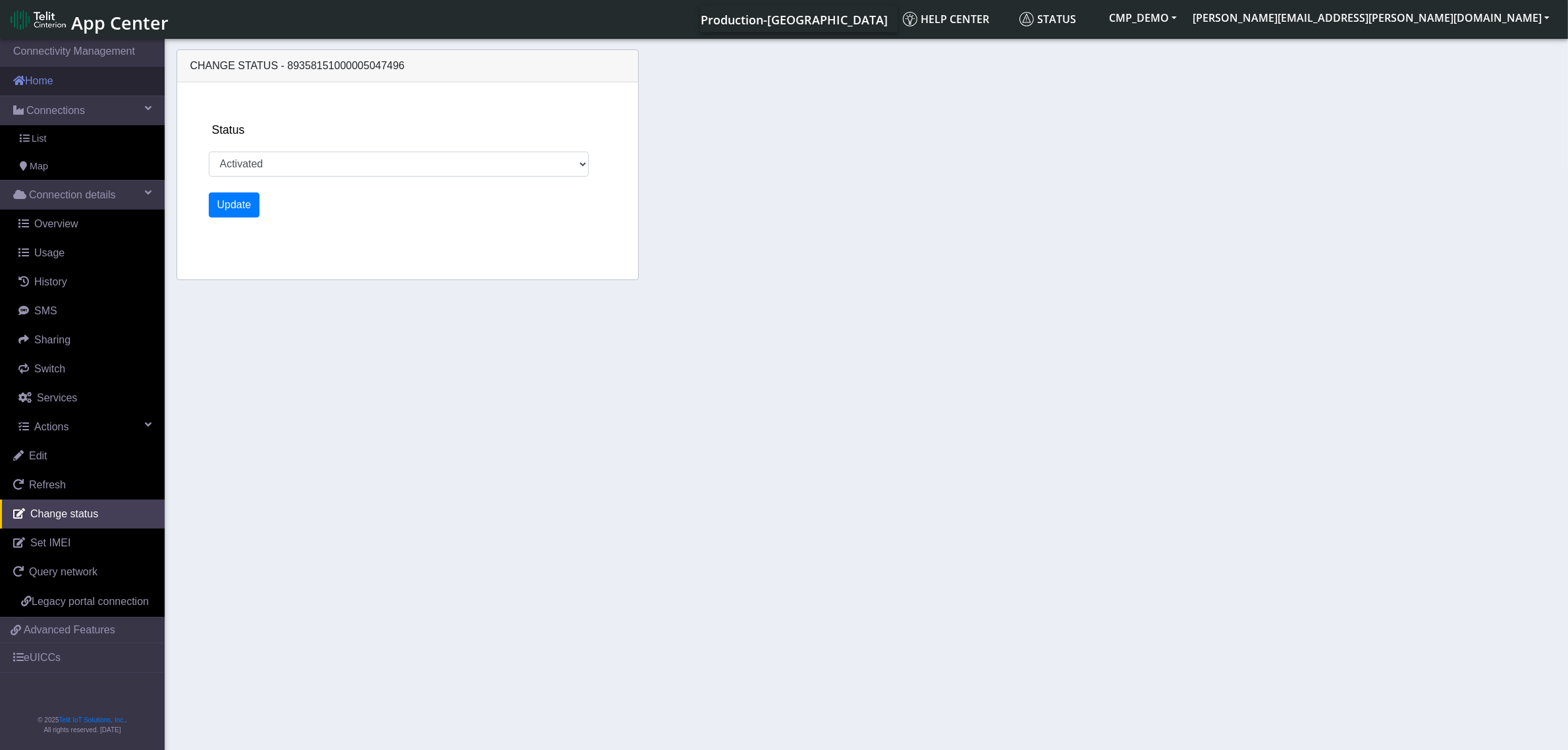
click at [81, 78] on link "Home" at bounding box center [82, 81] width 164 height 29
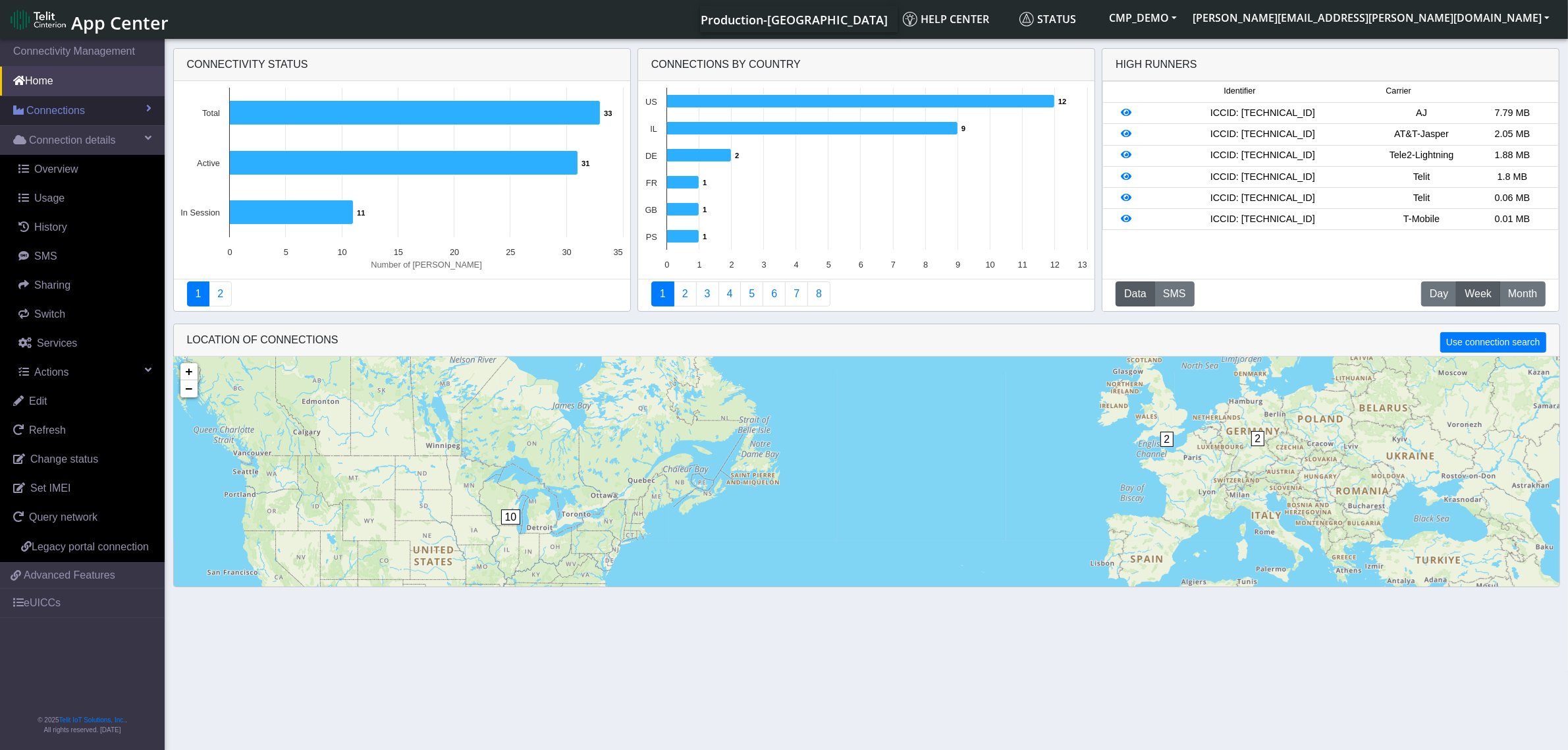
click at [43, 104] on span "Connections" at bounding box center [56, 110] width 59 height 16
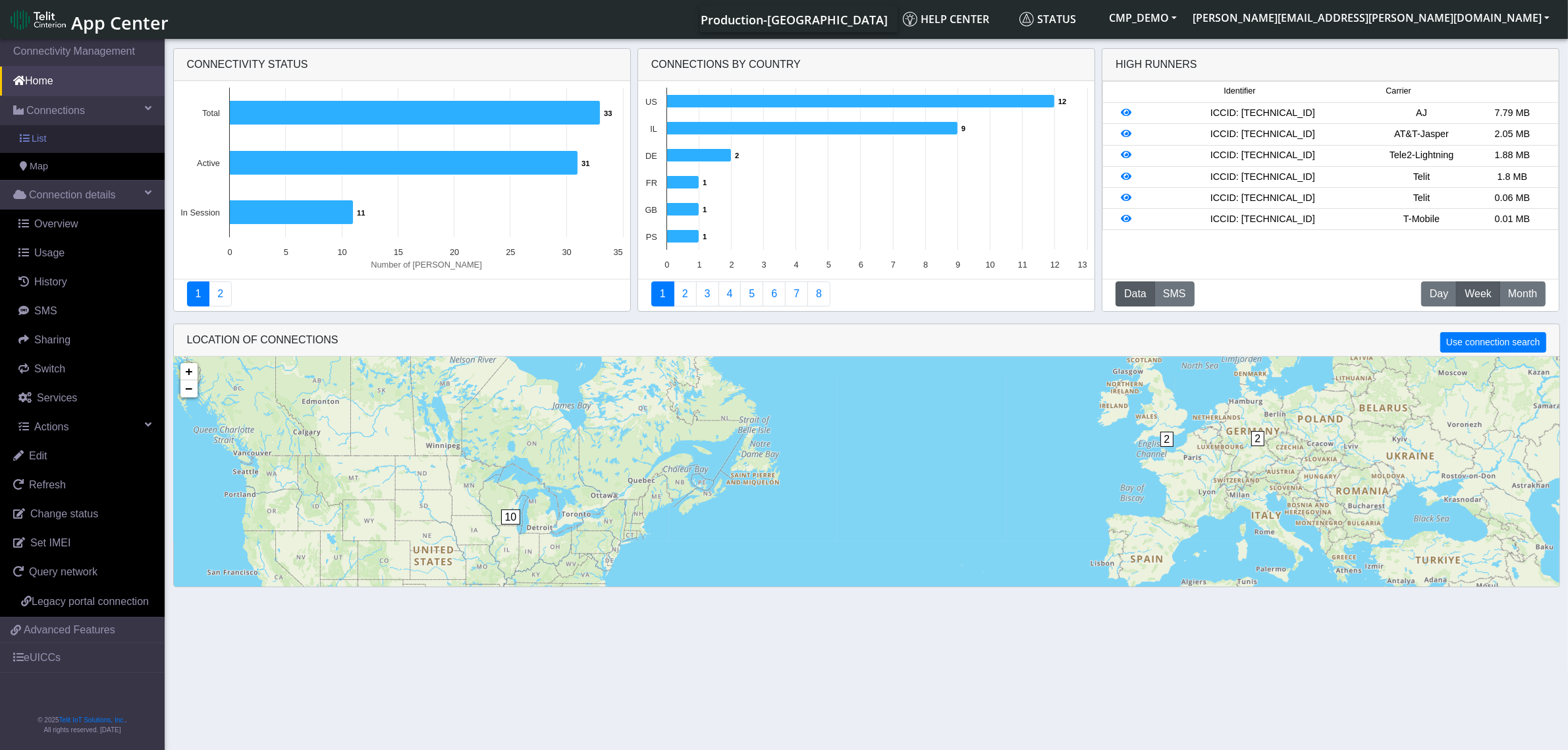
click at [28, 139] on span at bounding box center [25, 139] width 9 height 9
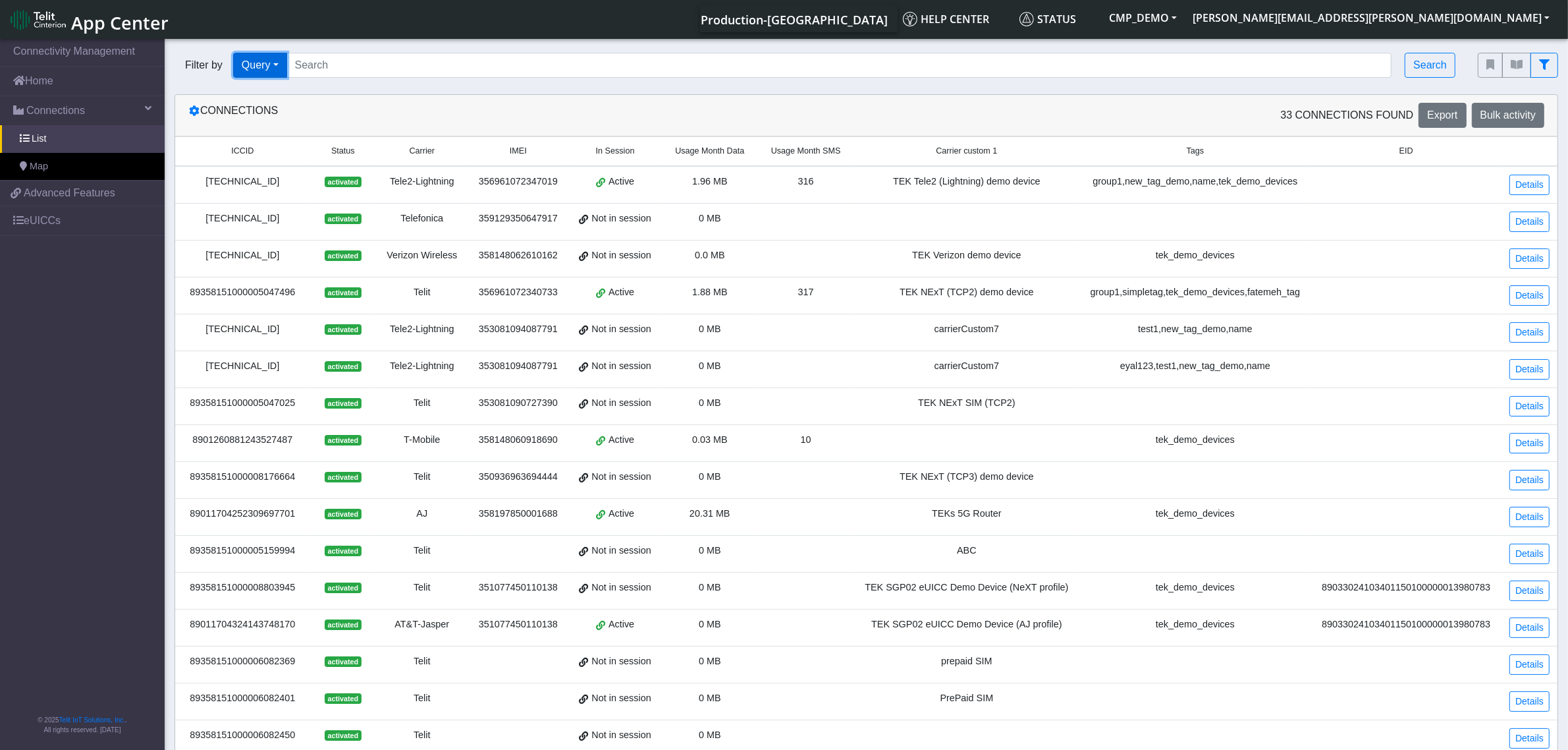
click at [273, 66] on button "Query" at bounding box center [260, 64] width 54 height 25
click at [257, 89] on button "Query" at bounding box center [285, 95] width 104 height 21
click at [264, 63] on button "Query" at bounding box center [260, 64] width 54 height 25
click at [270, 117] on button "In Session" at bounding box center [285, 116] width 104 height 21
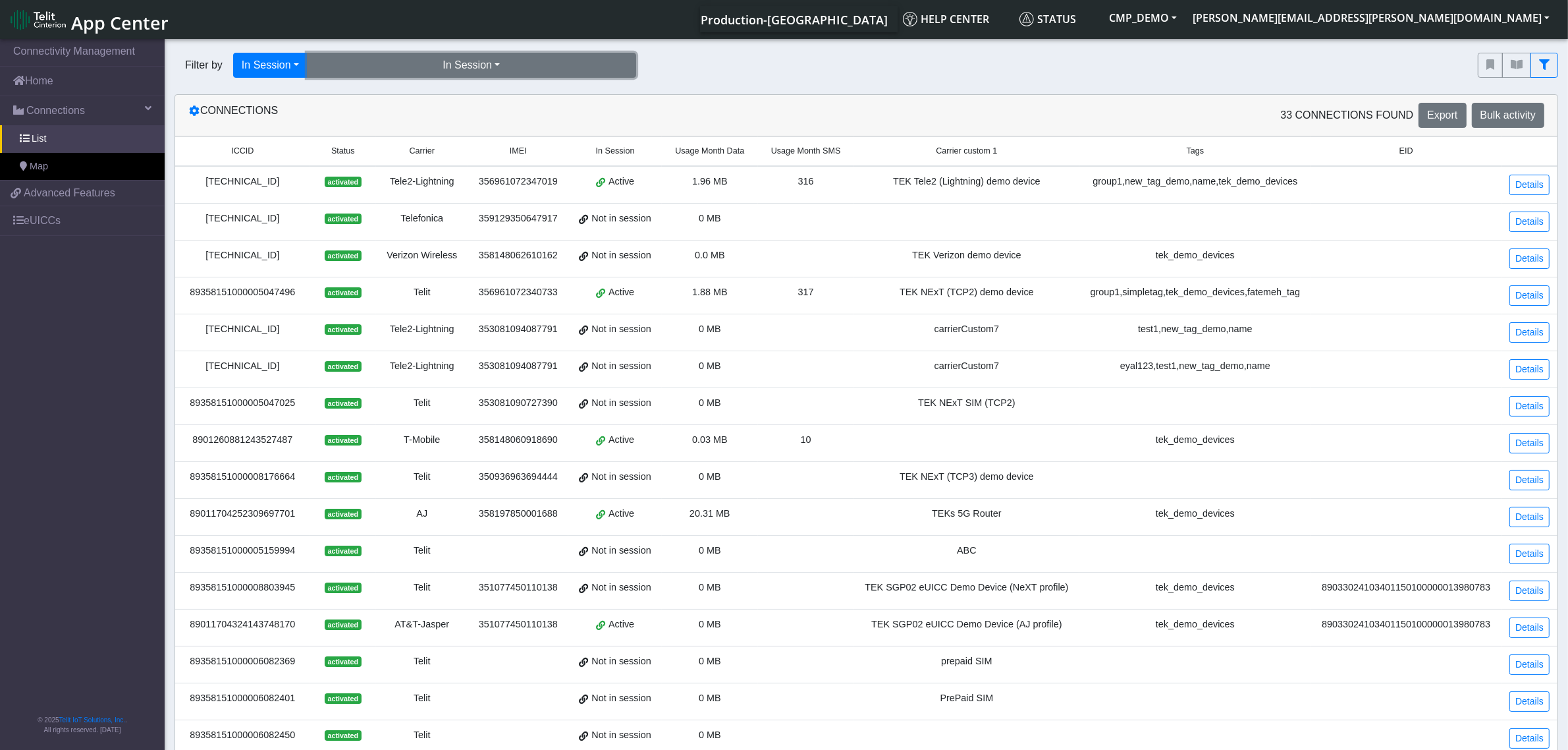
click at [499, 60] on button "In Session" at bounding box center [471, 64] width 329 height 25
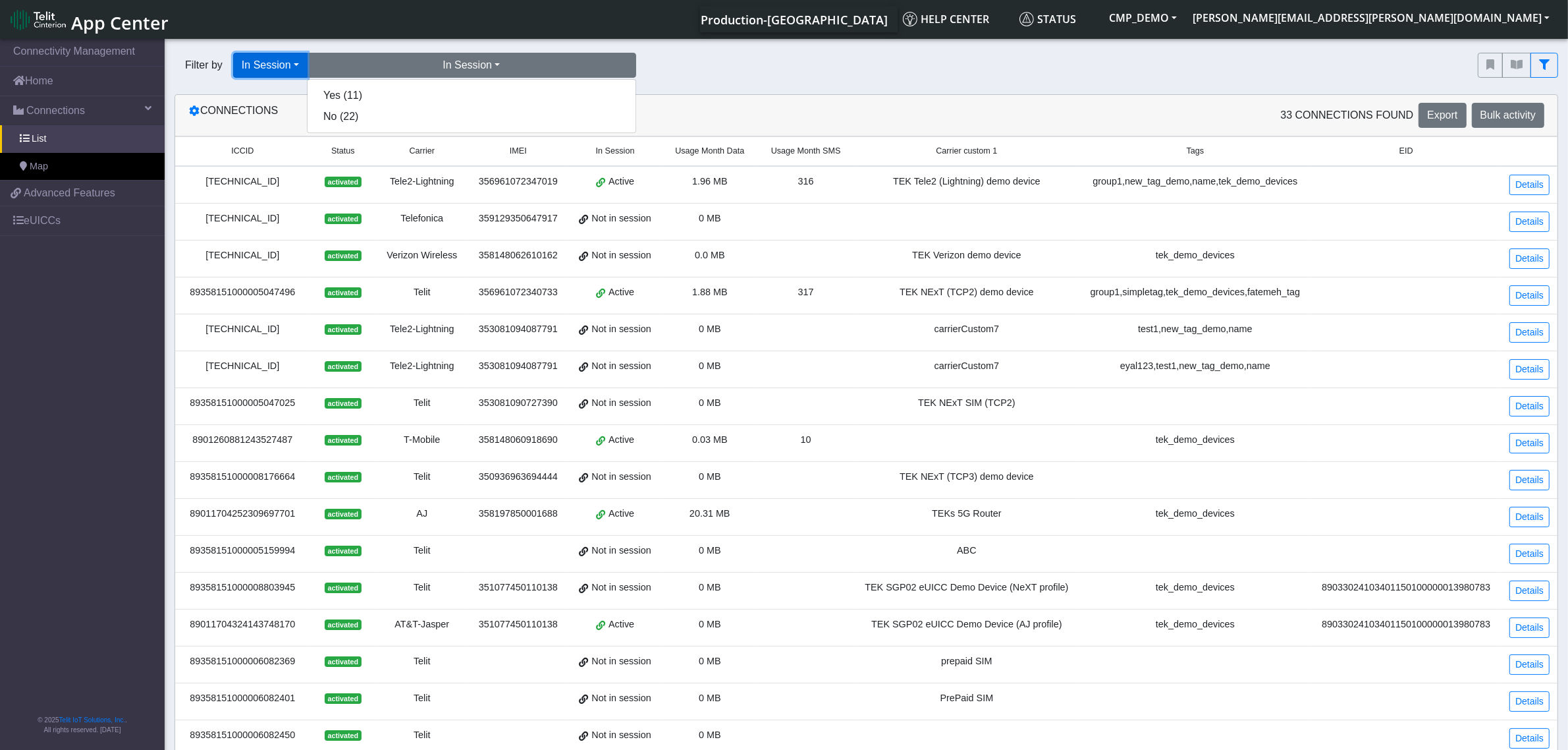
click at [291, 66] on button "In Session" at bounding box center [270, 64] width 74 height 25
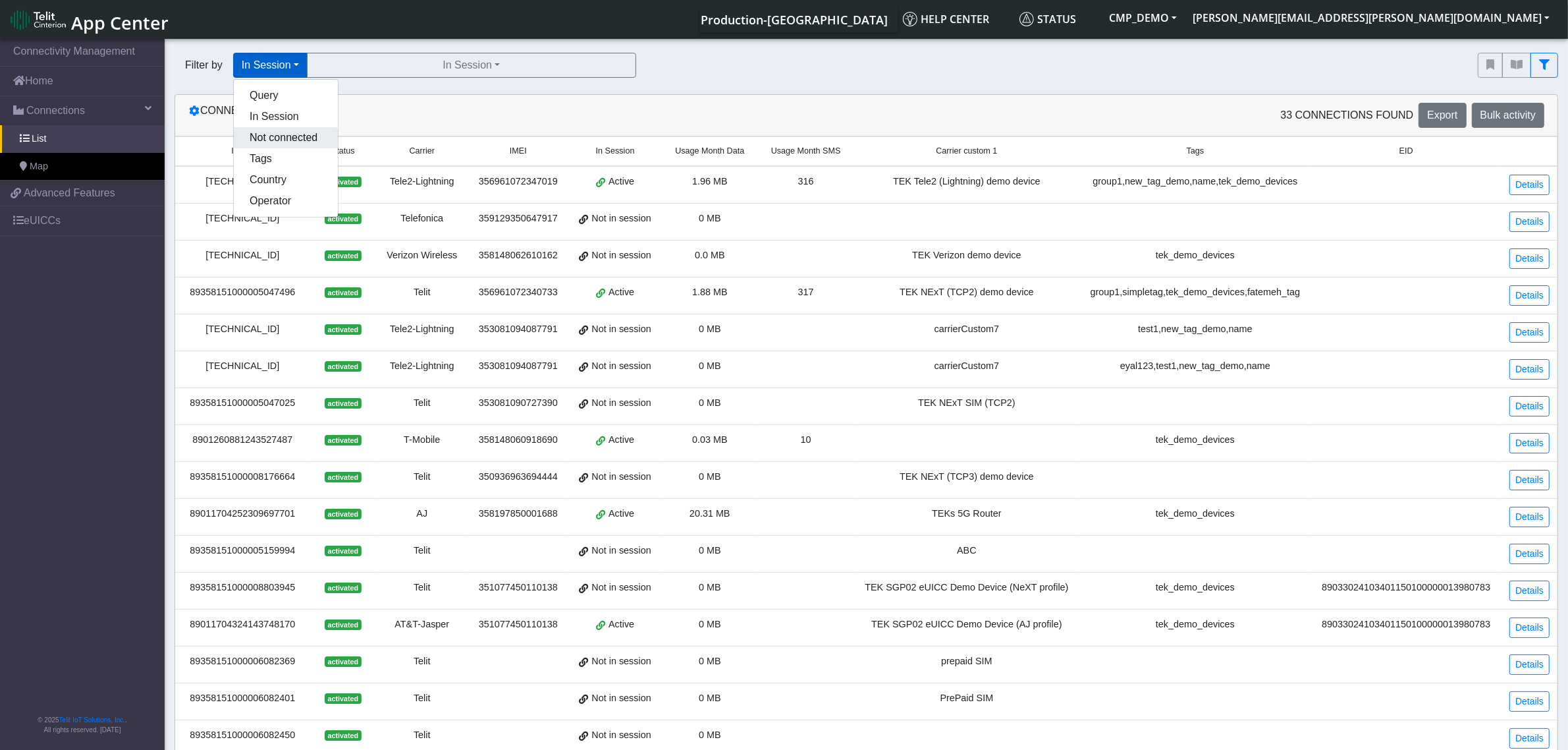
click at [276, 135] on button "Not connected" at bounding box center [285, 137] width 104 height 21
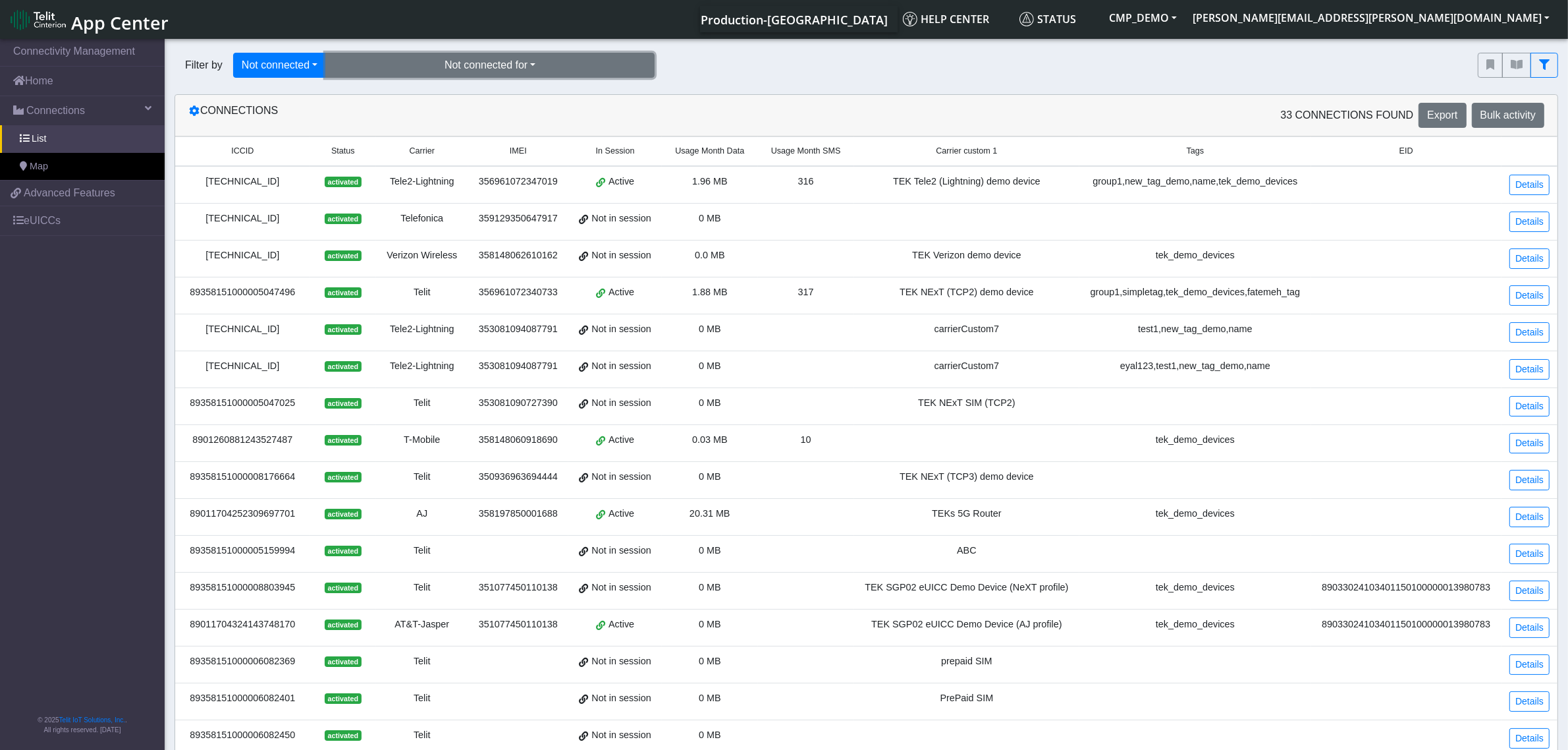
click at [461, 62] on button "Not connected for" at bounding box center [490, 64] width 329 height 25
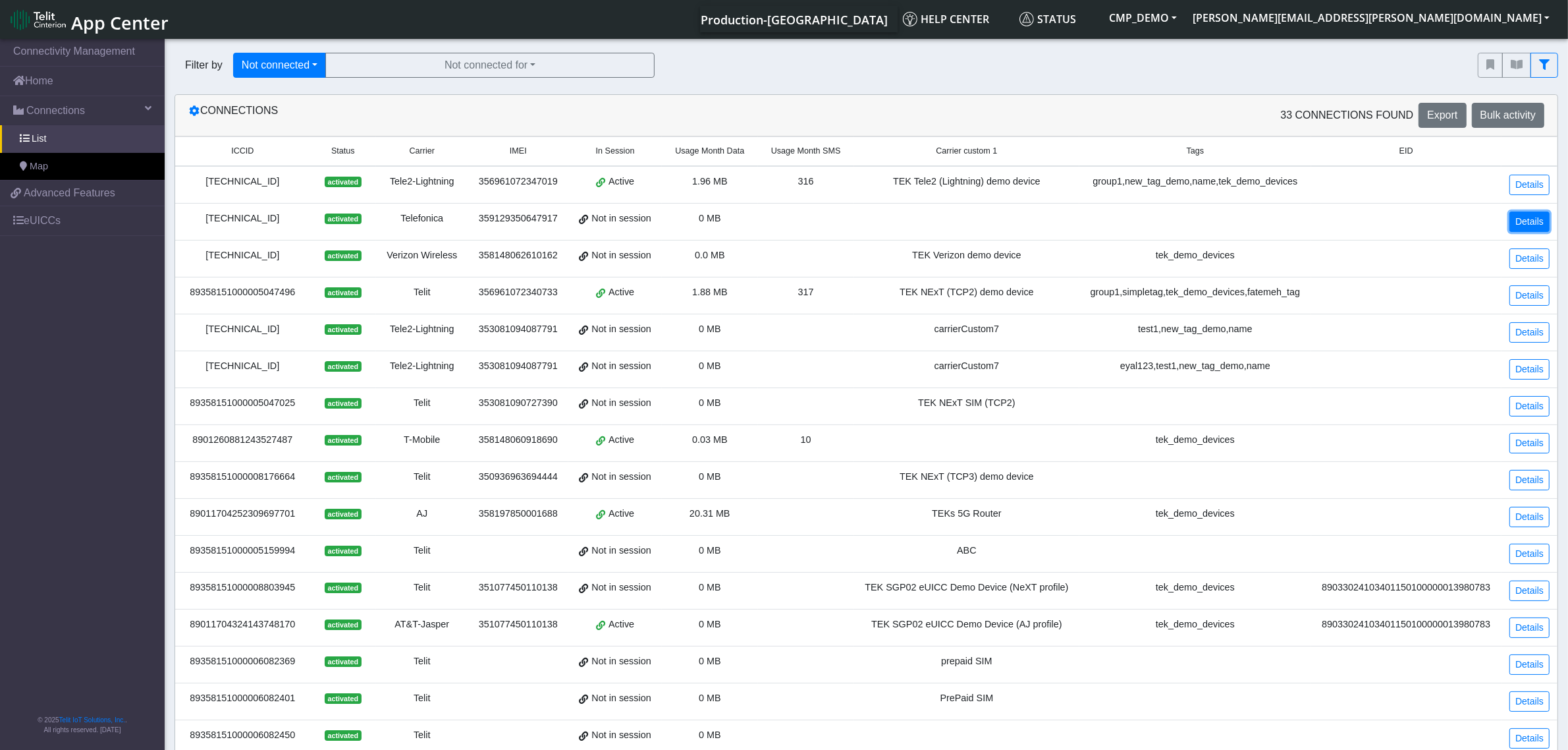
click at [1531, 222] on link "Details" at bounding box center [1529, 222] width 40 height 20
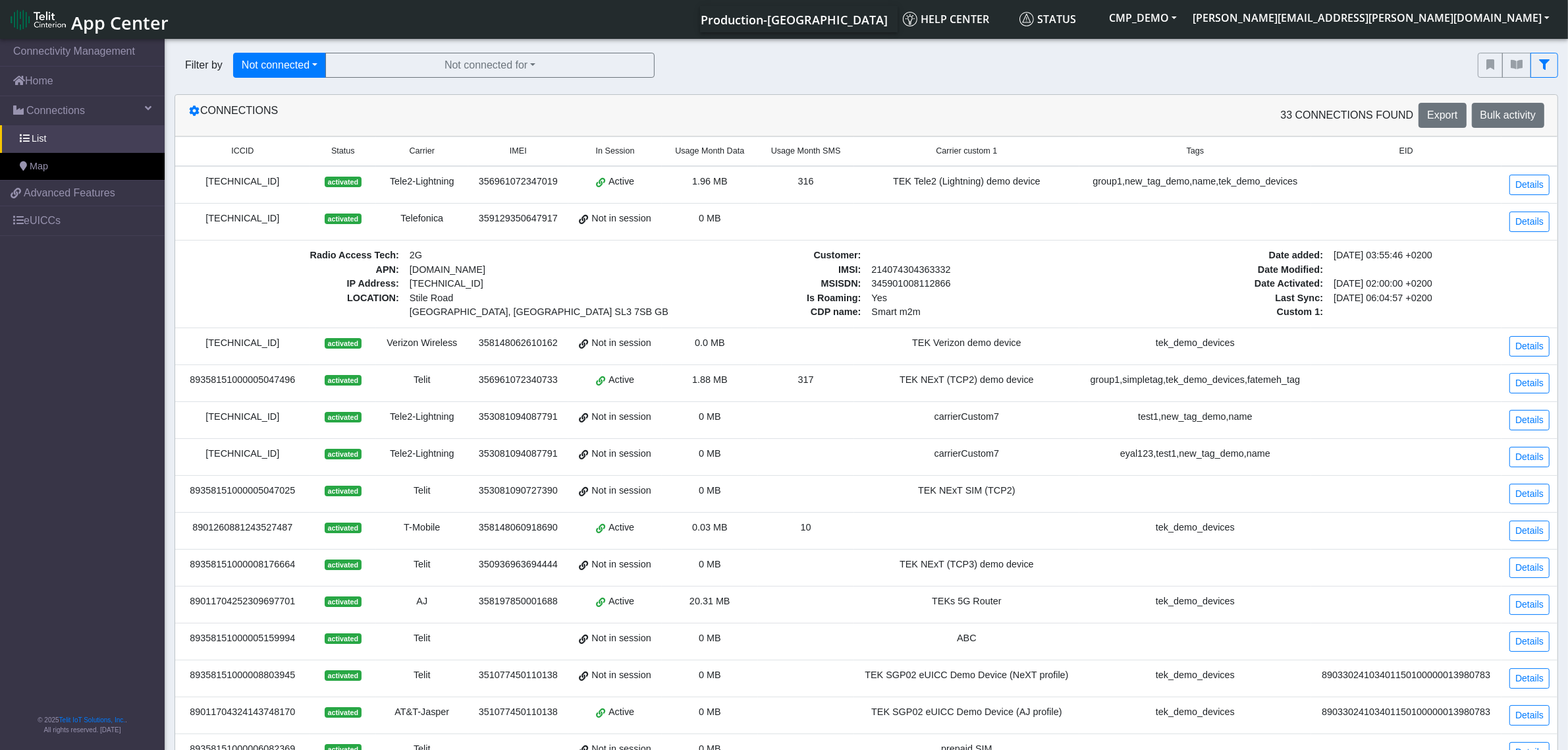
drag, startPoint x: 407, startPoint y: 264, endPoint x: 459, endPoint y: 276, distance: 53.4
drag, startPoint x: 449, startPoint y: 267, endPoint x: 406, endPoint y: 271, distance: 43.2
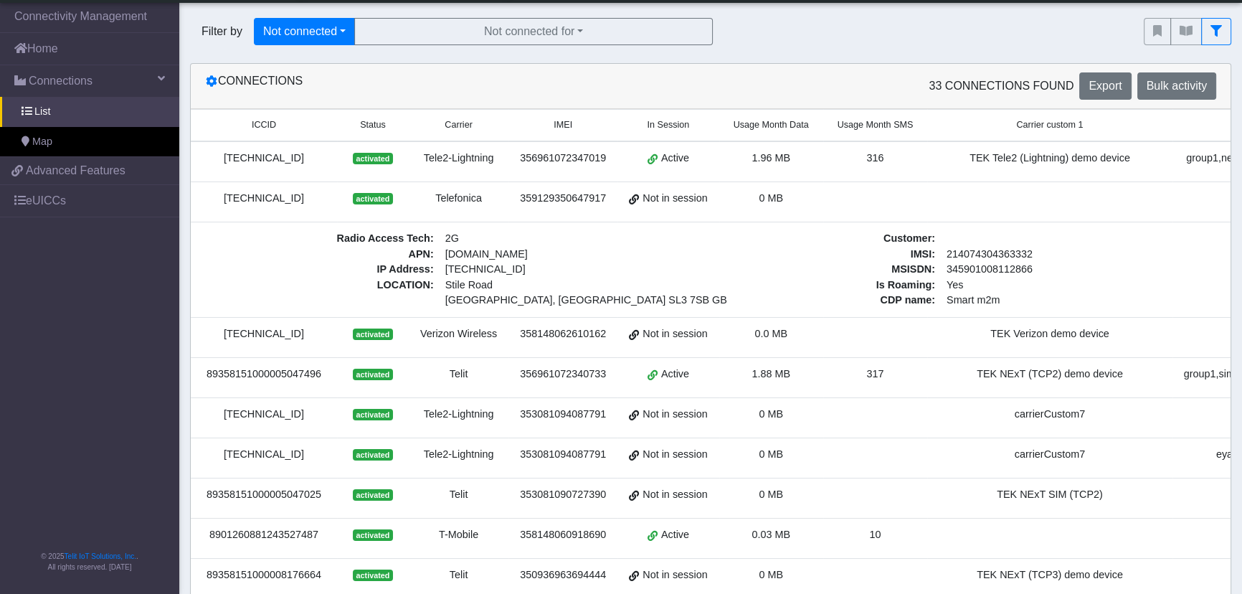
scroll to position [65, 0]
